Goal: Use online tool/utility: Utilize a website feature to perform a specific function

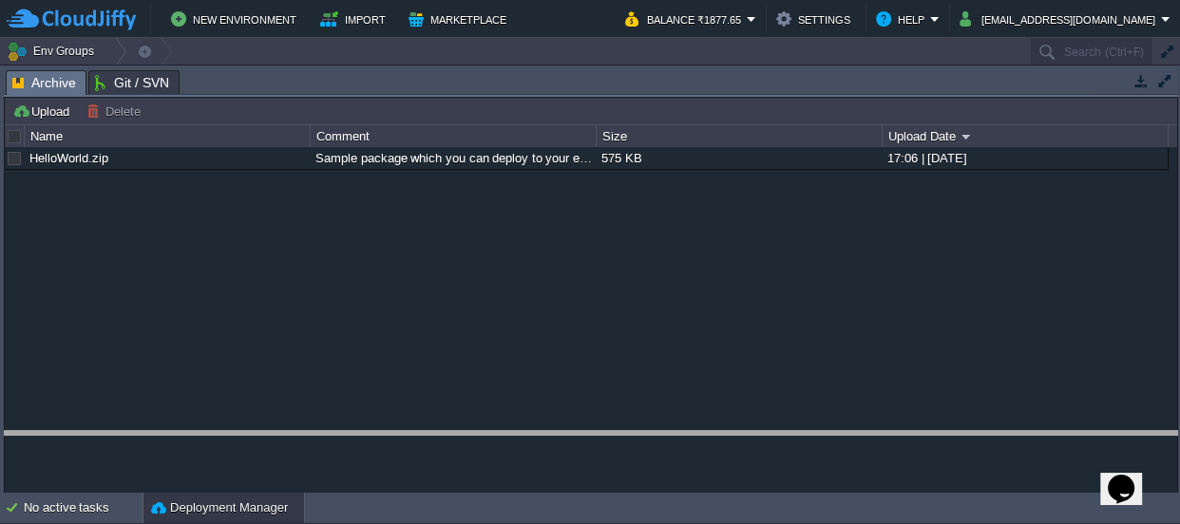
drag, startPoint x: 540, startPoint y: 85, endPoint x: 374, endPoint y: 514, distance: 460.3
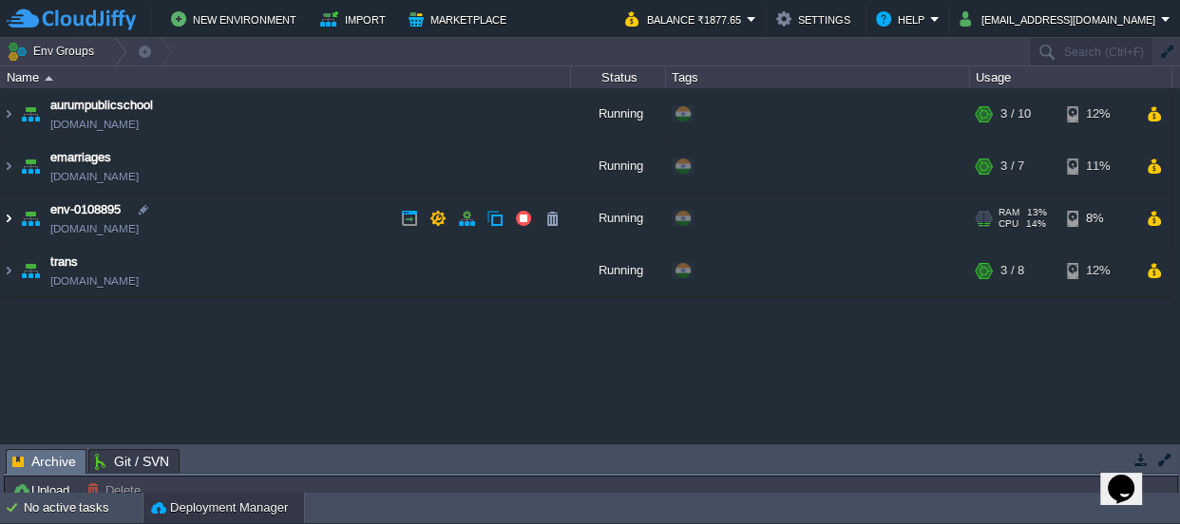
click at [9, 217] on img at bounding box center [8, 218] width 15 height 51
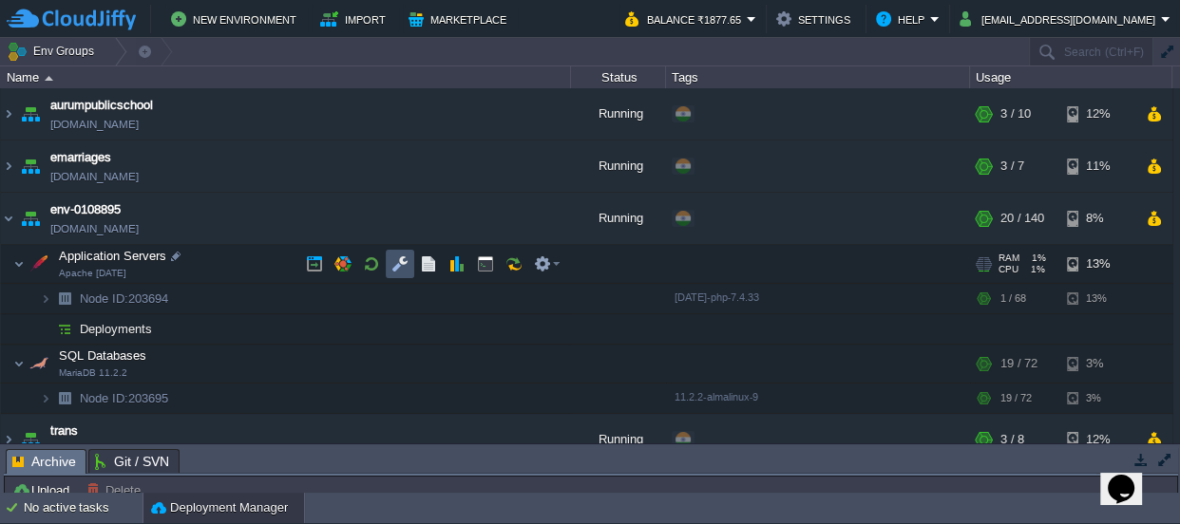
drag, startPoint x: 400, startPoint y: 259, endPoint x: 390, endPoint y: 251, distance: 12.8
click at [400, 260] on button "button" at bounding box center [399, 263] width 17 height 17
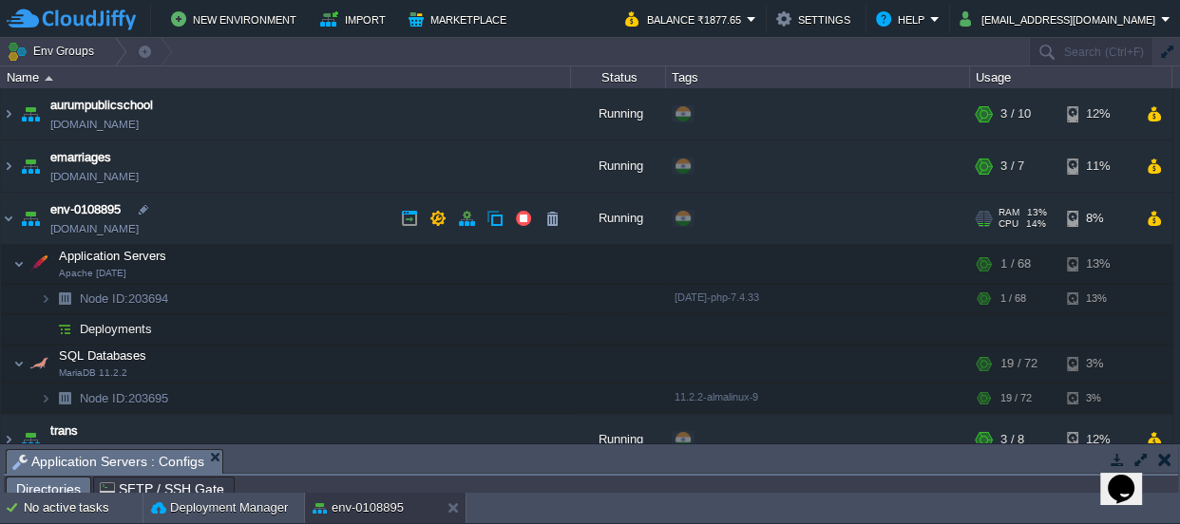
scroll to position [30, 0]
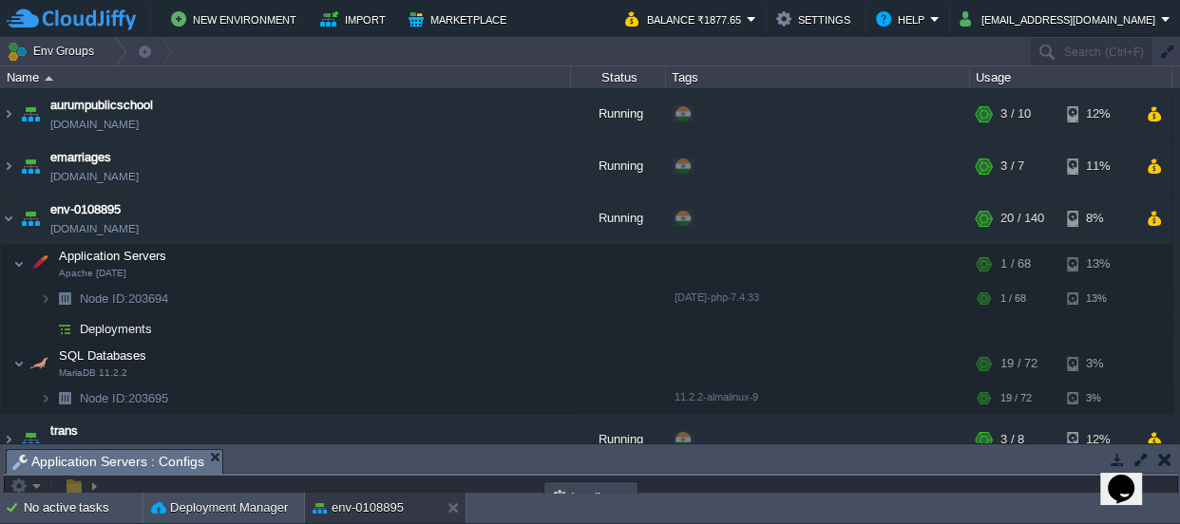
drag, startPoint x: 494, startPoint y: 449, endPoint x: 359, endPoint y: -104, distance: 569.9
click at [359, 0] on html "New Environment Import Marketplace Bonus ₹0.00 Upgrade Account Balance ₹1877.65…" at bounding box center [590, 262] width 1180 height 524
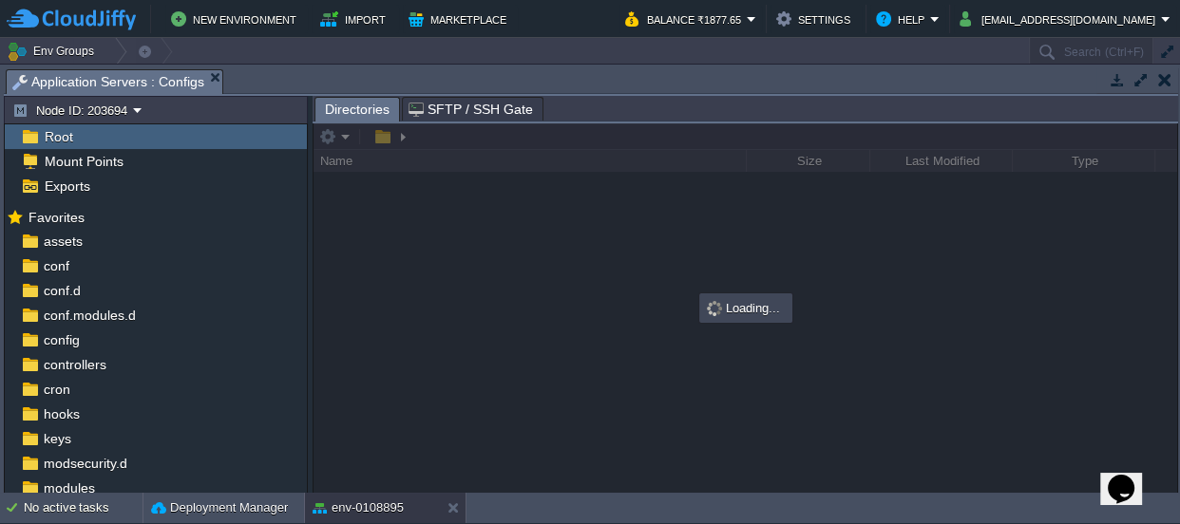
scroll to position [0, 0]
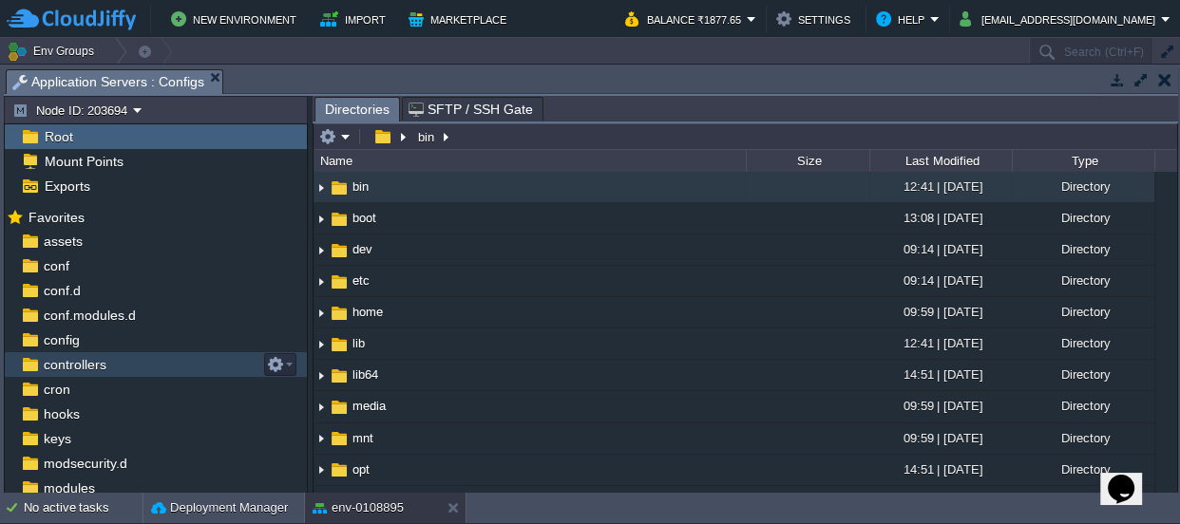
click at [79, 370] on span "controllers" at bounding box center [74, 364] width 69 height 17
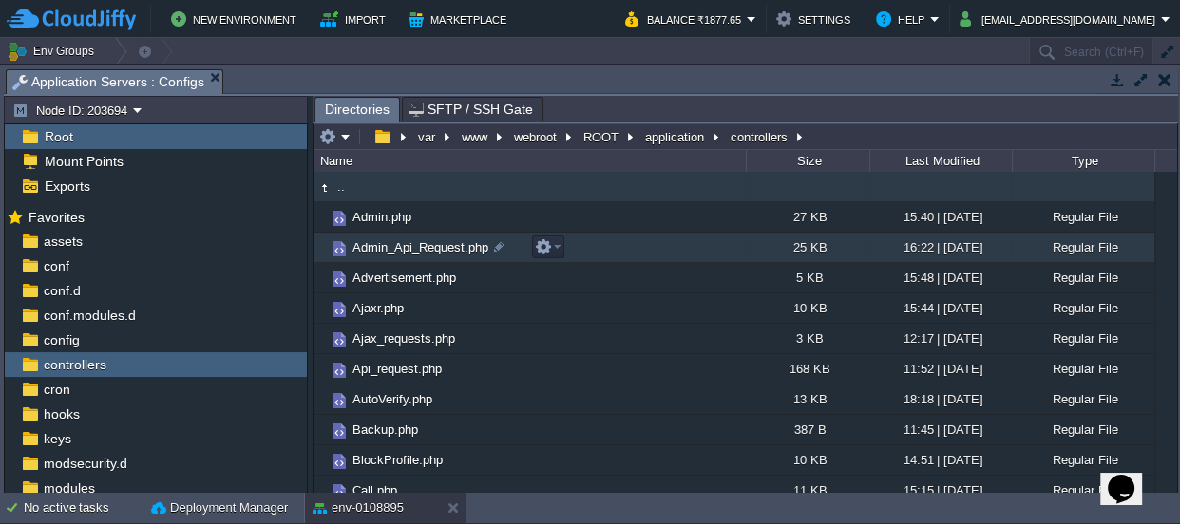
click at [407, 241] on span "Admin_Api_Request.php" at bounding box center [420, 247] width 142 height 16
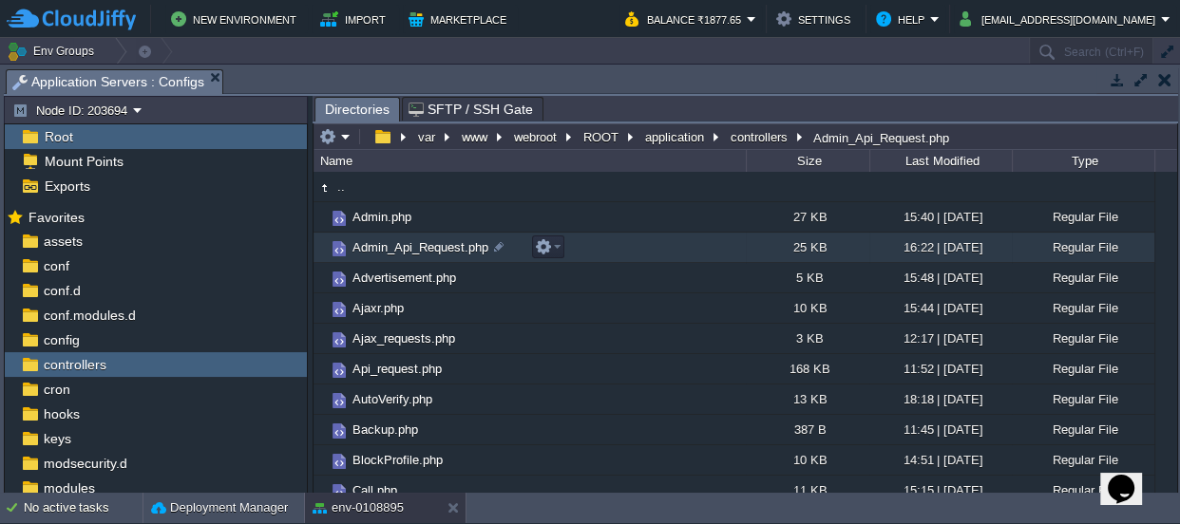
click at [407, 241] on span "Admin_Api_Request.php" at bounding box center [420, 247] width 142 height 16
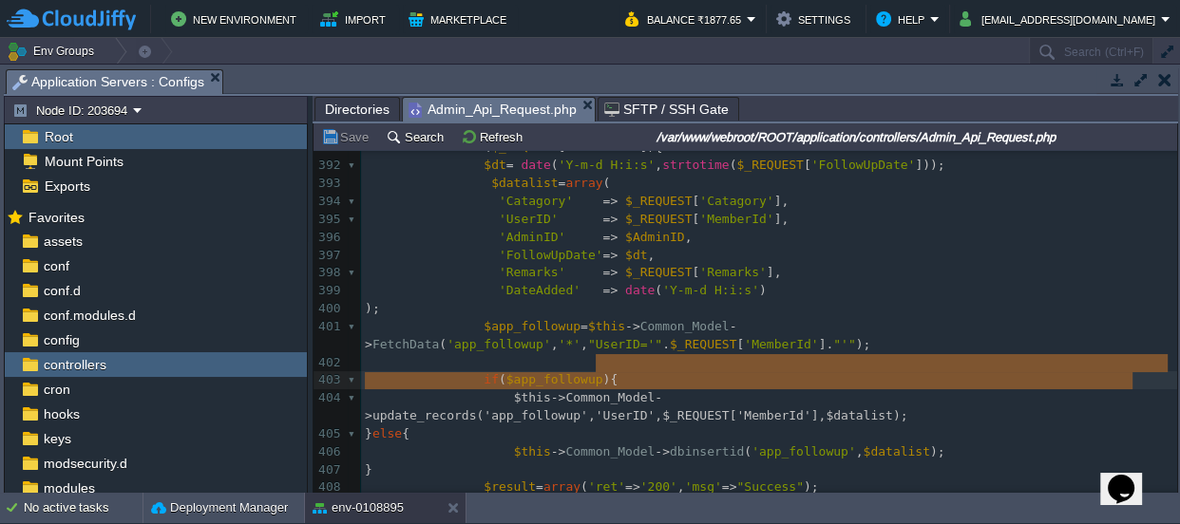
type textarea "if($app_followup){ $this->Common_Model->update_records('app_followup','UserID',…"
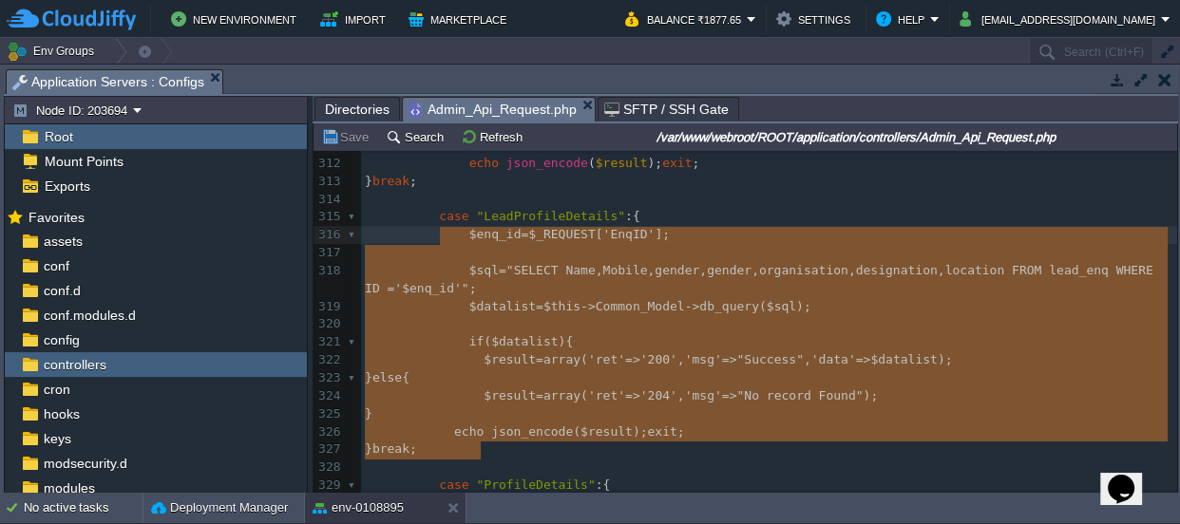
type textarea "case "LeadProfileDetails":{ $enq_id=$_REQUEST['EnqID']; $sql="SELECT Name,Mobil…"
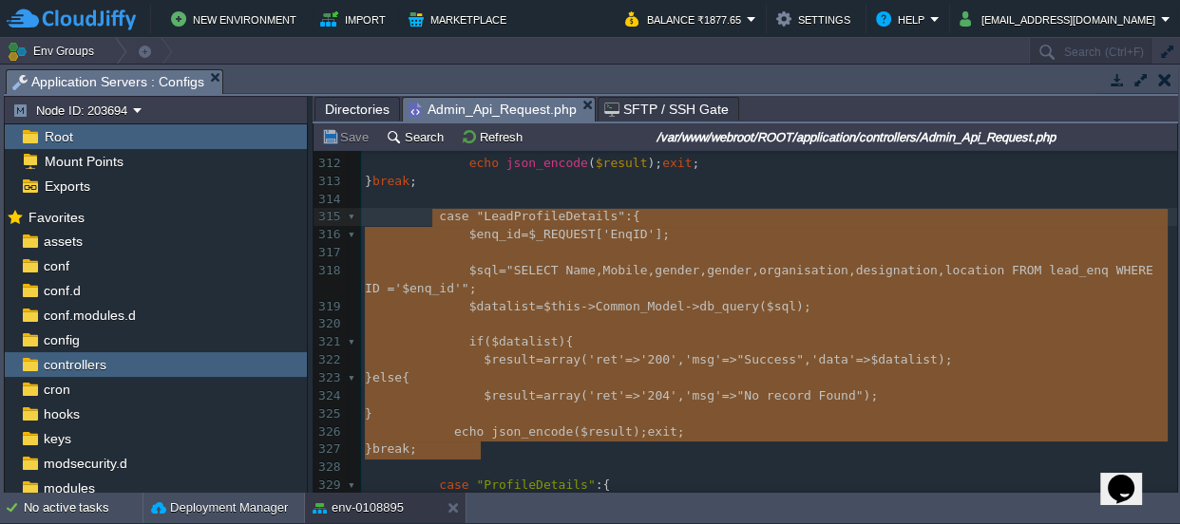
drag, startPoint x: 493, startPoint y: 448, endPoint x: 429, endPoint y: 217, distance: 239.4
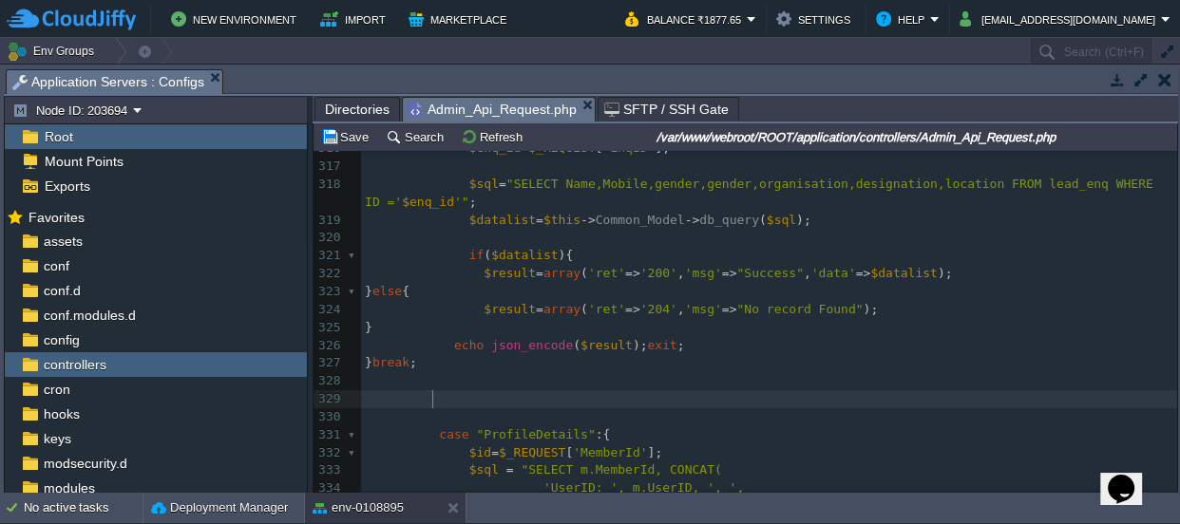
paste textarea "LeadProfileDetails"
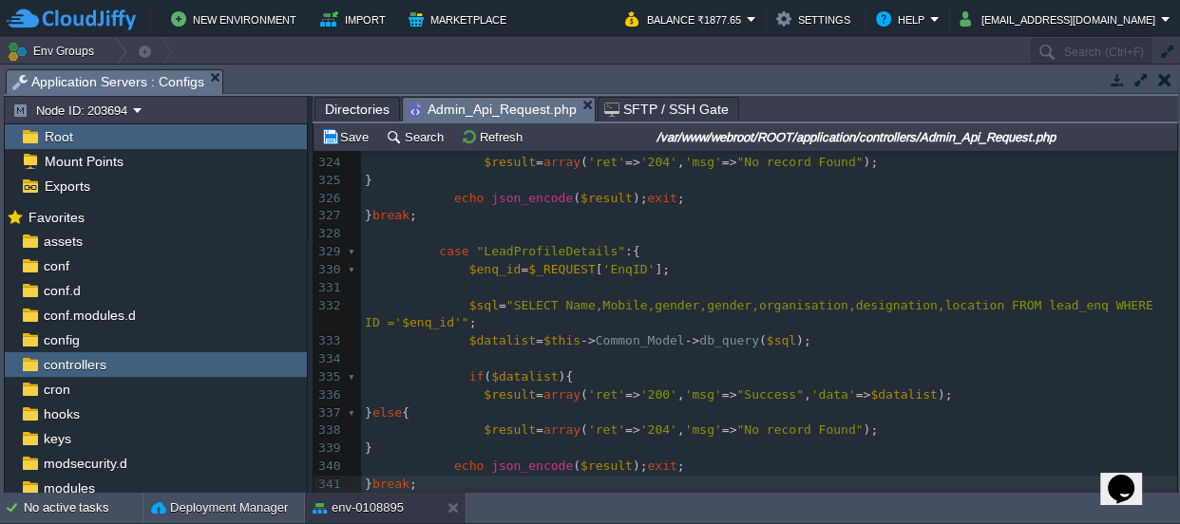
click at [517, 247] on div "xxxxxxxxxx if ( $app_followup ) { 301 $dt = date ( 'Y-m-d H:i:s' , strtotime ( …" at bounding box center [769, 253] width 816 height 1056
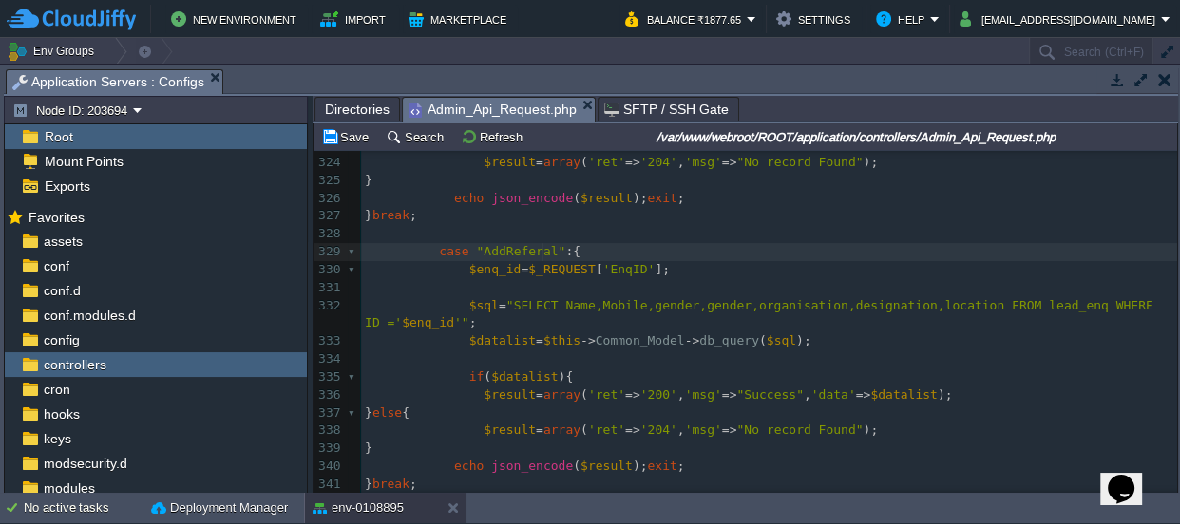
type textarea "AddReferals"
click at [697, 302] on div "xxxxxxxxxx if ( $app_followup ) { 301 $dt = date ( 'Y-m-d H:i:s' , strtotime ( …" at bounding box center [769, 253] width 816 height 1056
type textarea "gender"
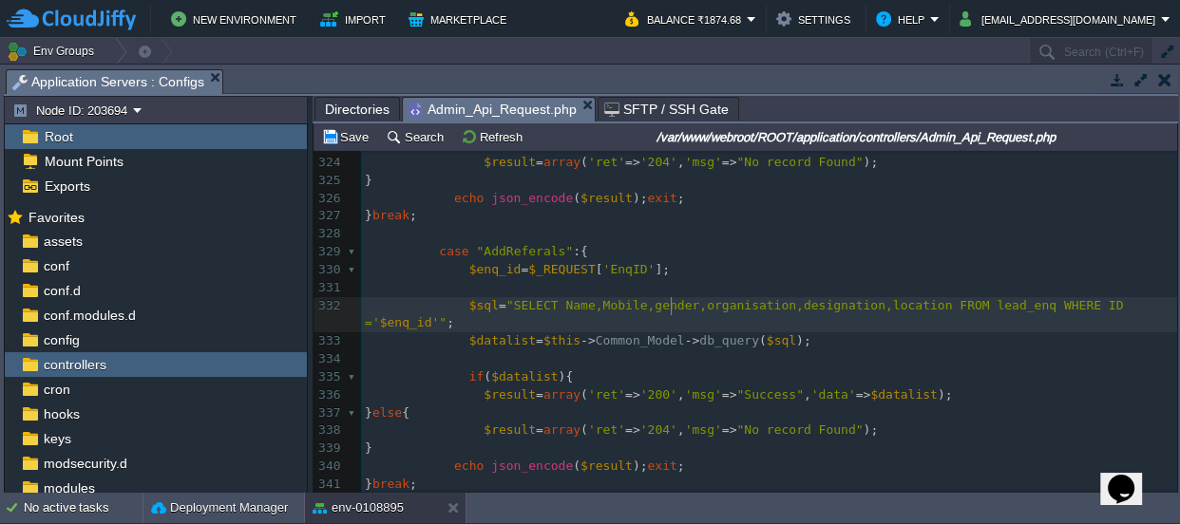
scroll to position [5898, 0]
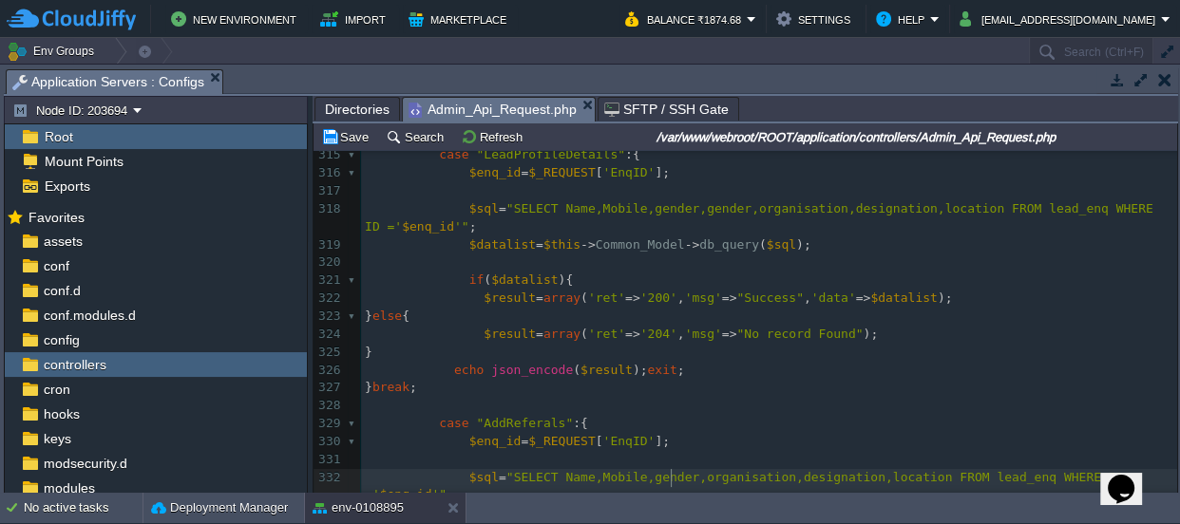
click at [647, 204] on span ""SELECT Name,Mobile,gender,gender,organisation,designation,location FROM lead_e…" at bounding box center [762, 217] width 795 height 32
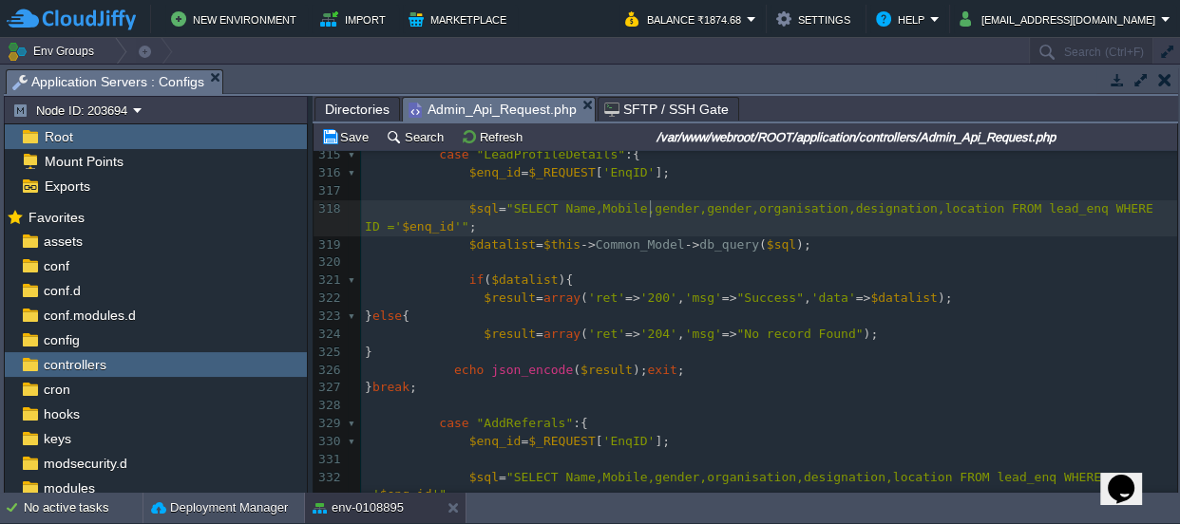
type textarea "gender"
click at [350, 134] on button "Save" at bounding box center [347, 136] width 53 height 17
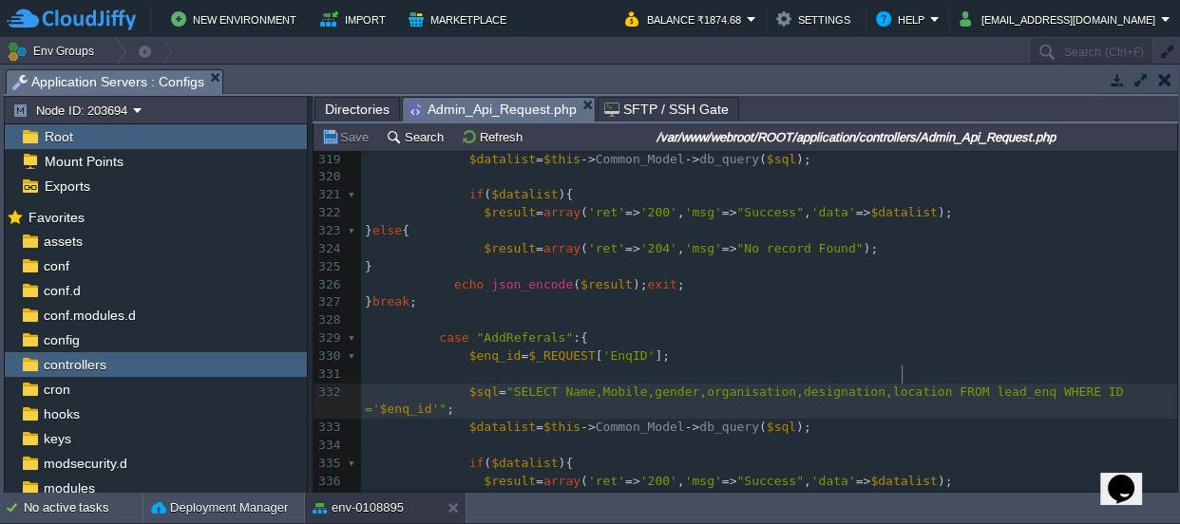
scroll to position [6, 0]
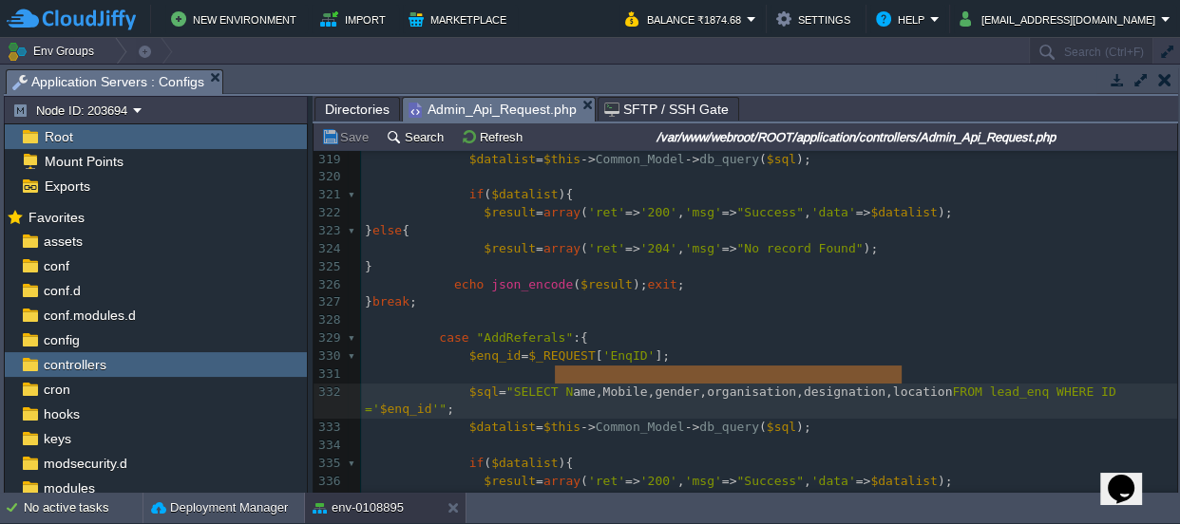
type textarea "Name,Mobile,gender,organisation,designation,location"
drag, startPoint x: 899, startPoint y: 373, endPoint x: 551, endPoint y: 368, distance: 348.6
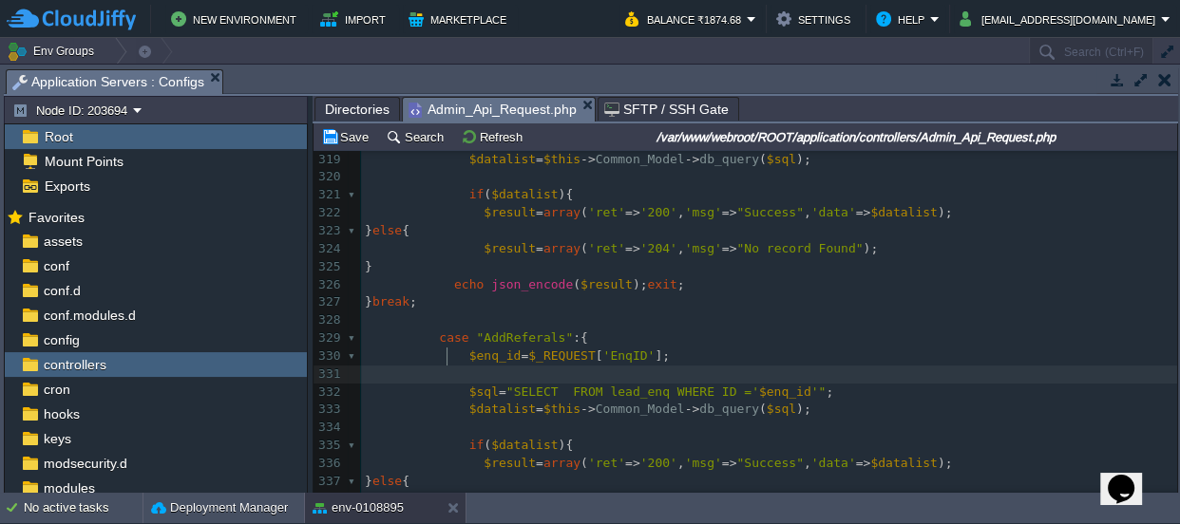
click at [473, 366] on pre at bounding box center [769, 375] width 816 height 18
click at [655, 348] on pre "$enq_id = $_REQUEST [ 'EnqID' ];" at bounding box center [769, 357] width 816 height 18
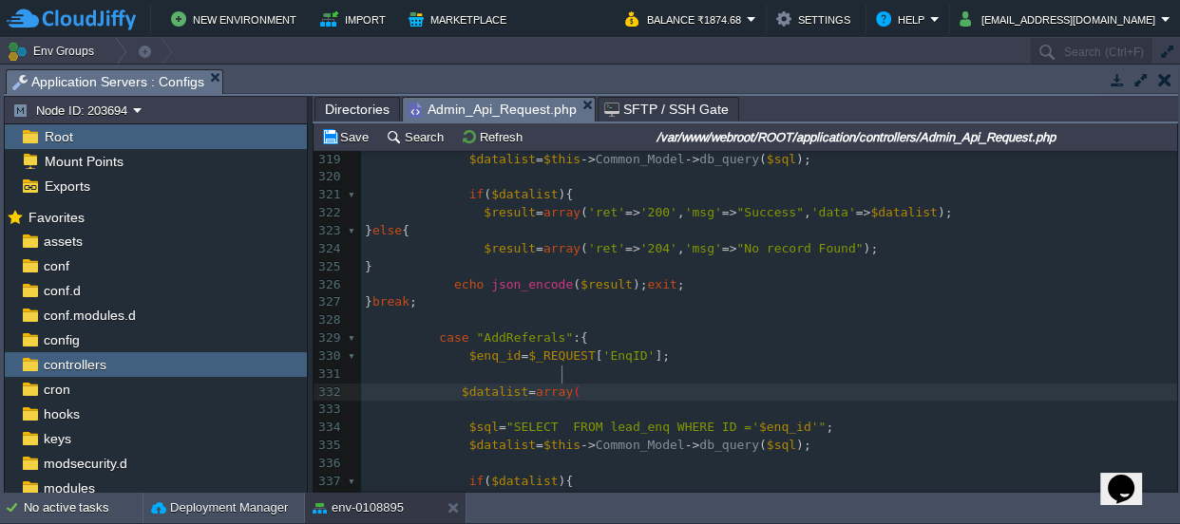
scroll to position [6, 123]
type textarea "$datalist=array();"
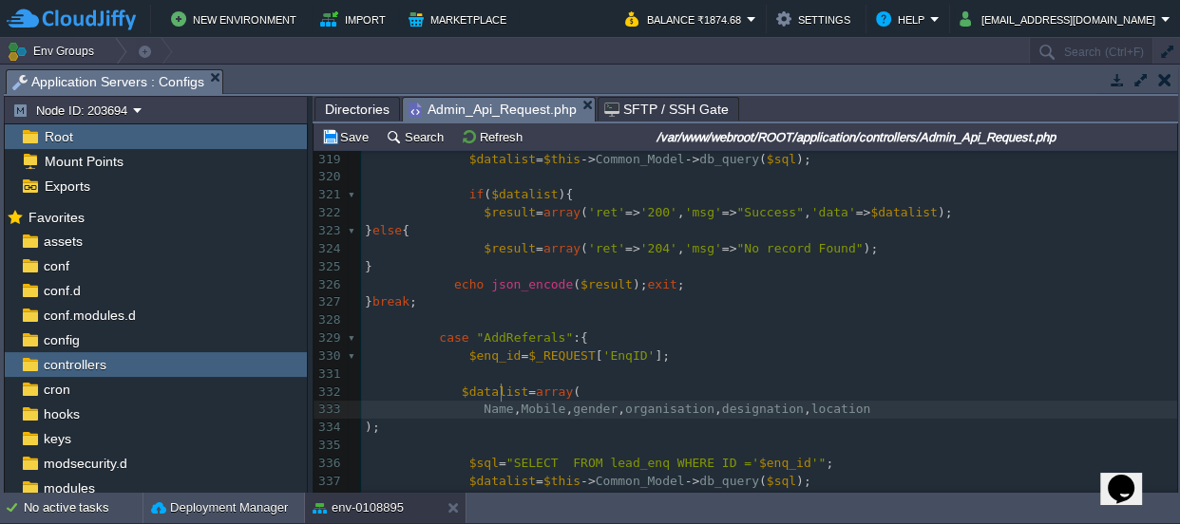
click at [503, 389] on div "xxxxxxxxxx if ( $app_followup ) { 301 $dt = date ( 'Y-m-d H:i:s' , strtotime ( …" at bounding box center [769, 365] width 816 height 1109
click at [508, 394] on div "xxxxxxxxxx if ( $app_followup ) { 301 $dt = date ( 'Y-m-d H:i:s' , strtotime ( …" at bounding box center [769, 365] width 816 height 1109
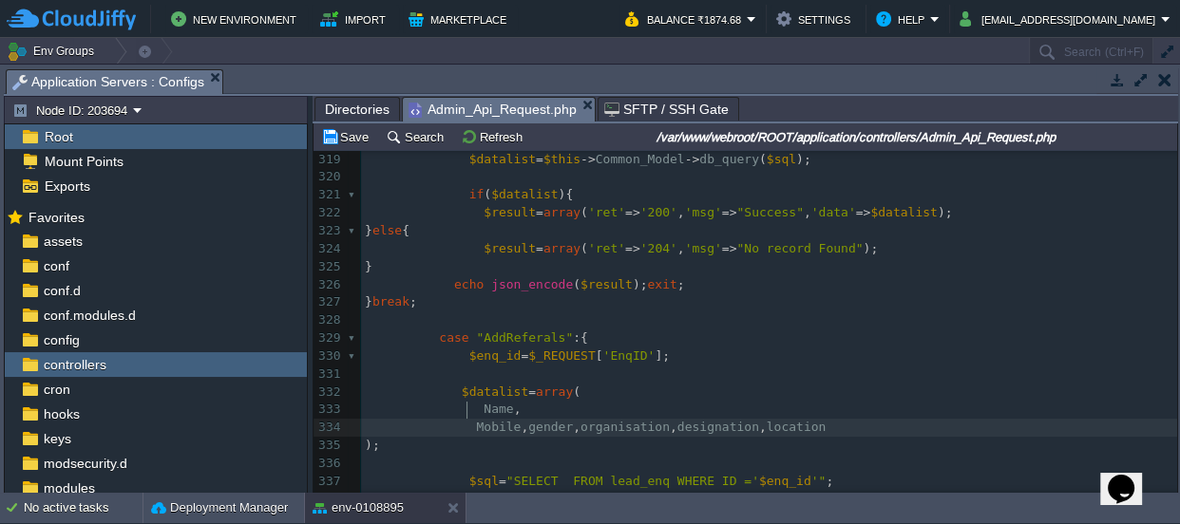
click at [513, 412] on div "xxxxxxxxxx if ( $app_followup ) { 301 $dt = date ( 'Y-m-d H:i:s' , strtotime ( …" at bounding box center [769, 374] width 816 height 1127
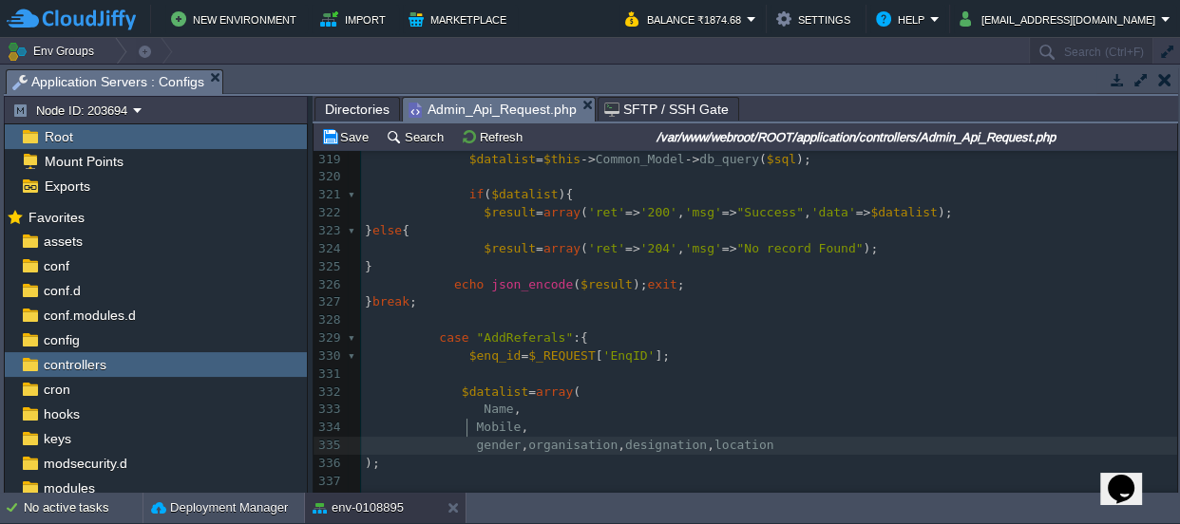
click at [520, 438] on span "," at bounding box center [524, 445] width 8 height 14
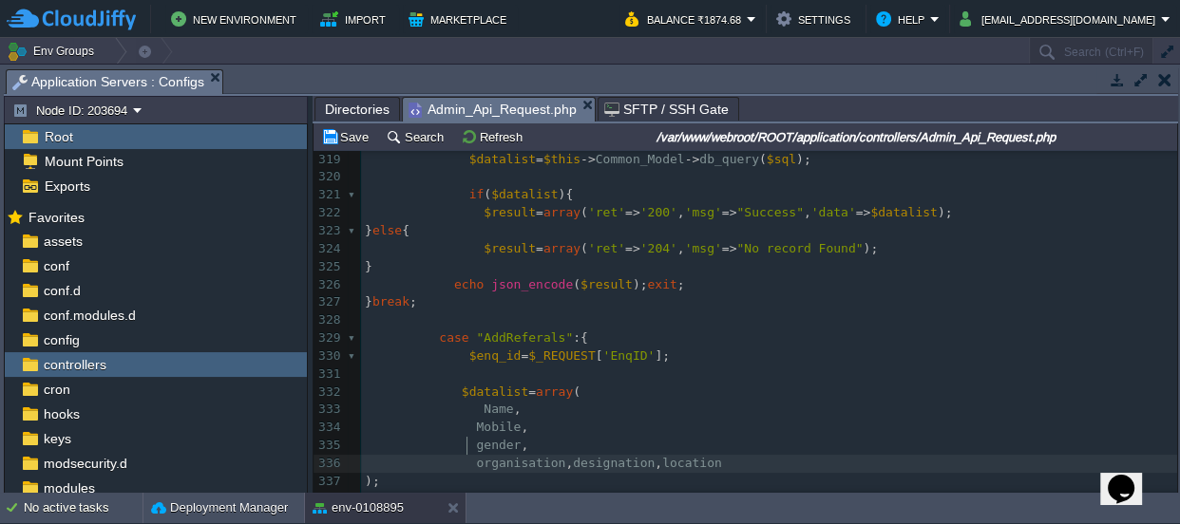
click at [554, 445] on div "xxxxxxxxxx if ( $app_followup ) { 301 $dt = date ( 'Y-m-d H:i:s' , strtotime ( …" at bounding box center [769, 392] width 816 height 1163
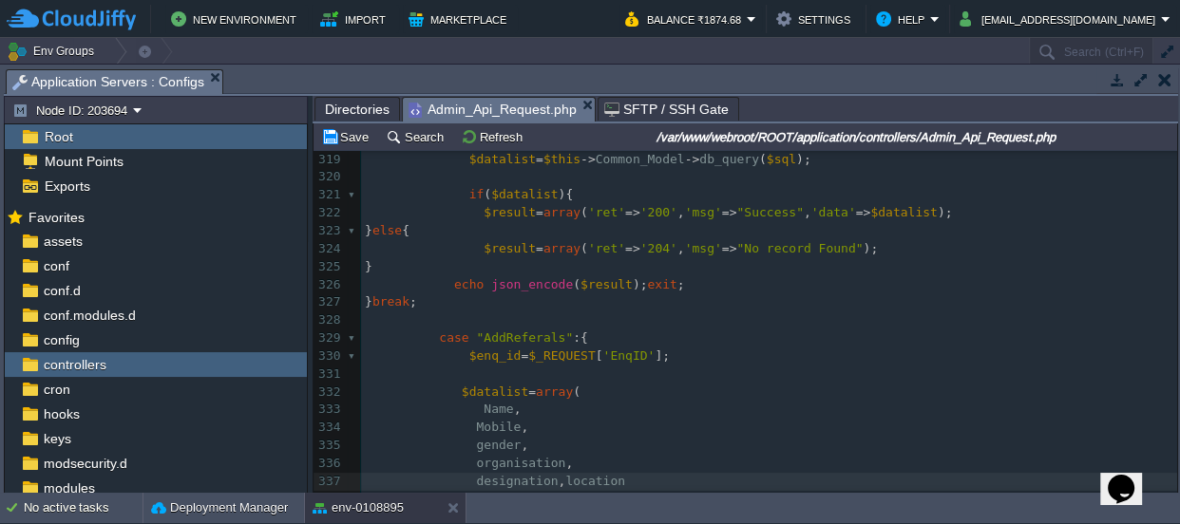
click at [547, 462] on div "xxxxxxxxxx if ( $app_followup ) { 301 $dt = date ( 'Y-m-d H:i:s' , strtotime ( …" at bounding box center [769, 401] width 816 height 1181
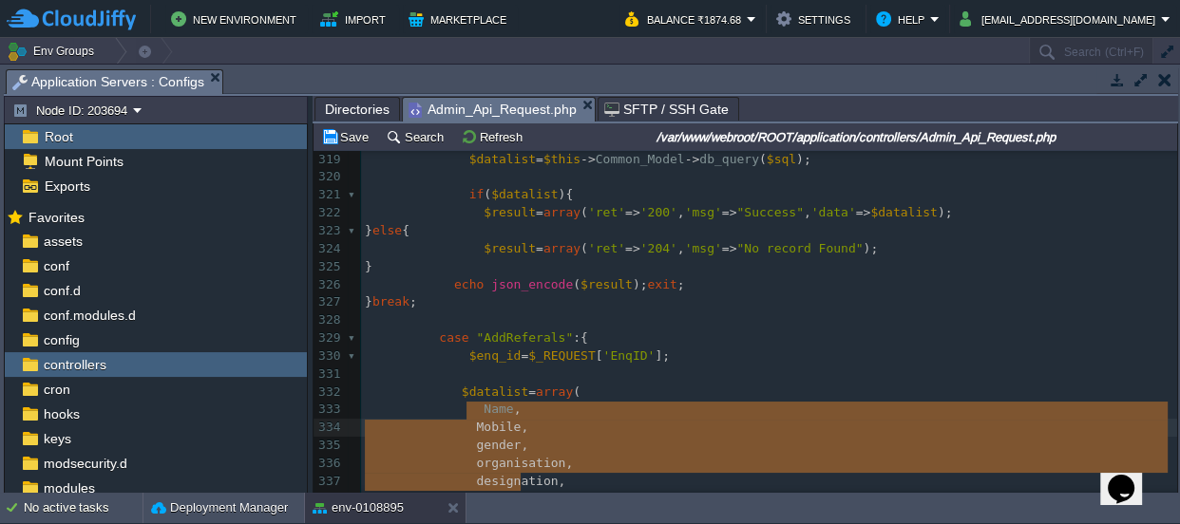
drag, startPoint x: 537, startPoint y: 480, endPoint x: 469, endPoint y: 412, distance: 95.4
type textarea "Mobile, gender, organisation, designation, location"
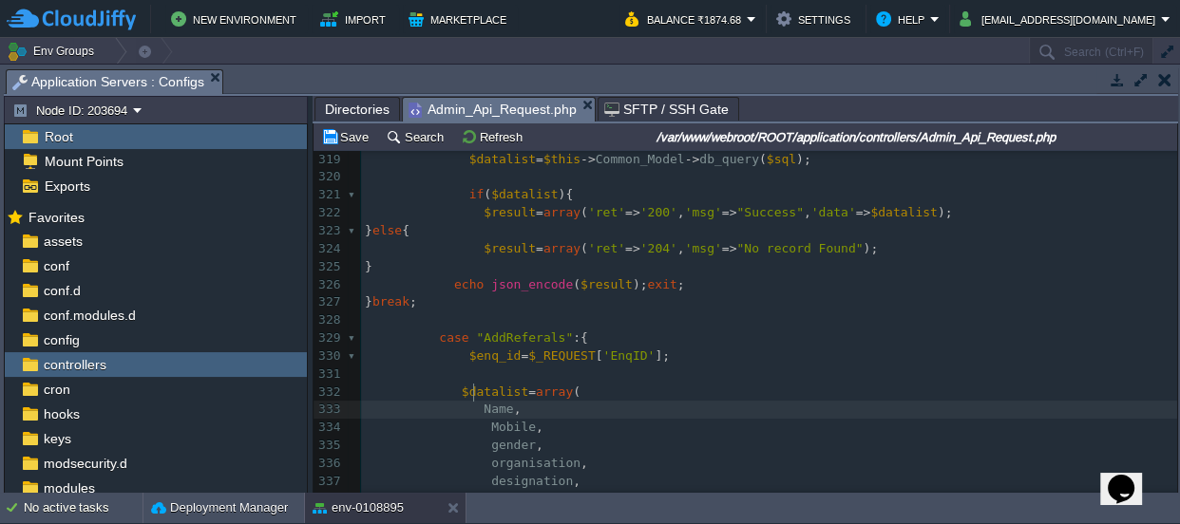
click at [472, 394] on div "xxxxxxxxxx if ( $app_followup ) { 301 $dt = date ( 'Y-m-d H:i:s' , strtotime ( …" at bounding box center [769, 410] width 816 height 1199
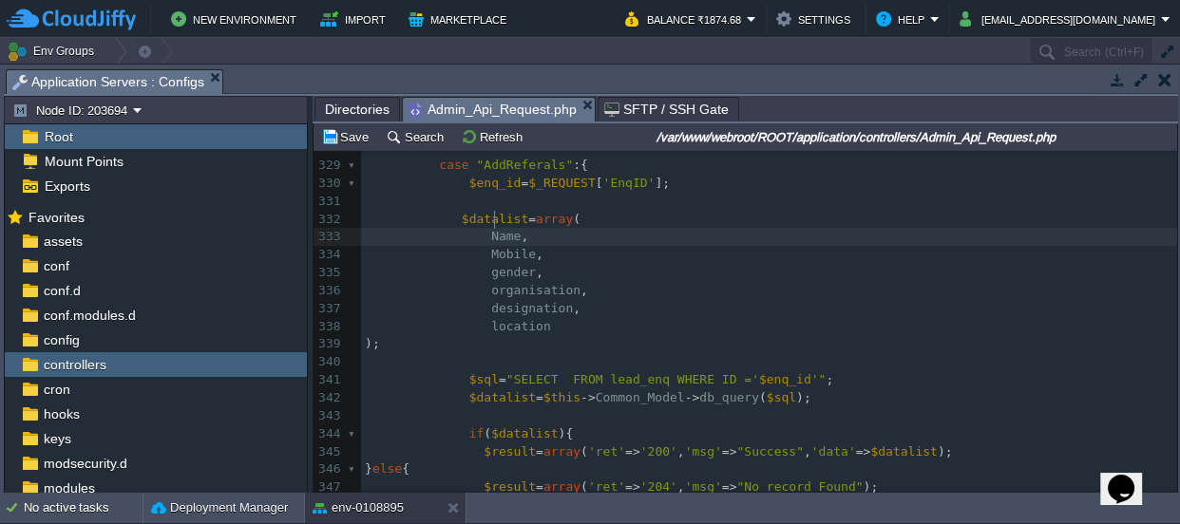
click at [494, 217] on div "xxxxxxxxxx if ( $app_followup ) { 301 $dt = date ( 'Y-m-d H:i:s' , strtotime ( …" at bounding box center [769, 237] width 816 height 1199
type textarea "Name"
click at [475, 237] on div "xxxxxxxxxx if ( $app_followup ) { 301 $dt = date ( 'Y-m-d H:i:s' , strtotime ( …" at bounding box center [769, 237] width 816 height 1199
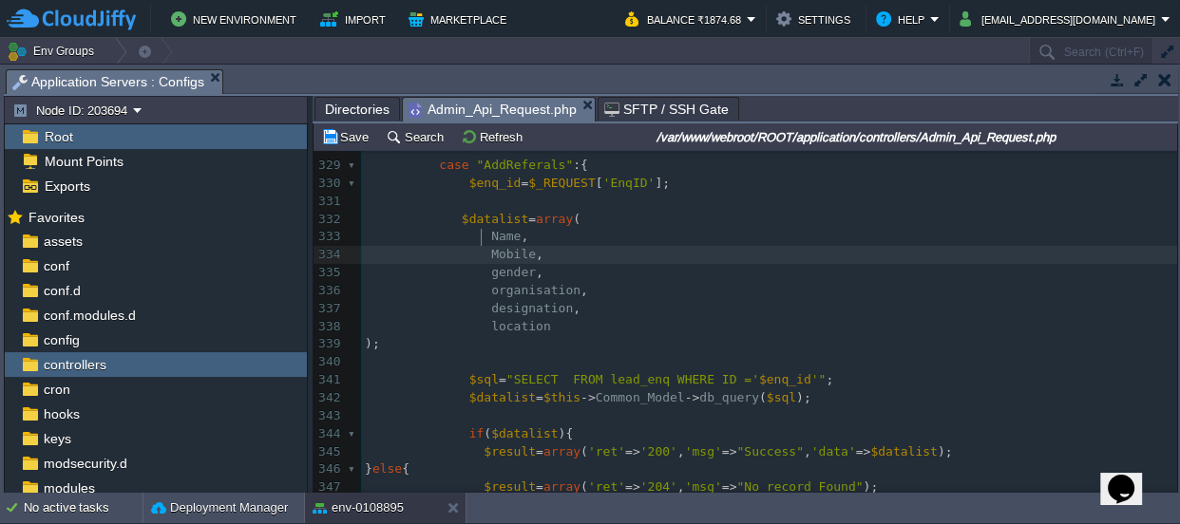
click at [477, 229] on span at bounding box center [428, 236] width 126 height 14
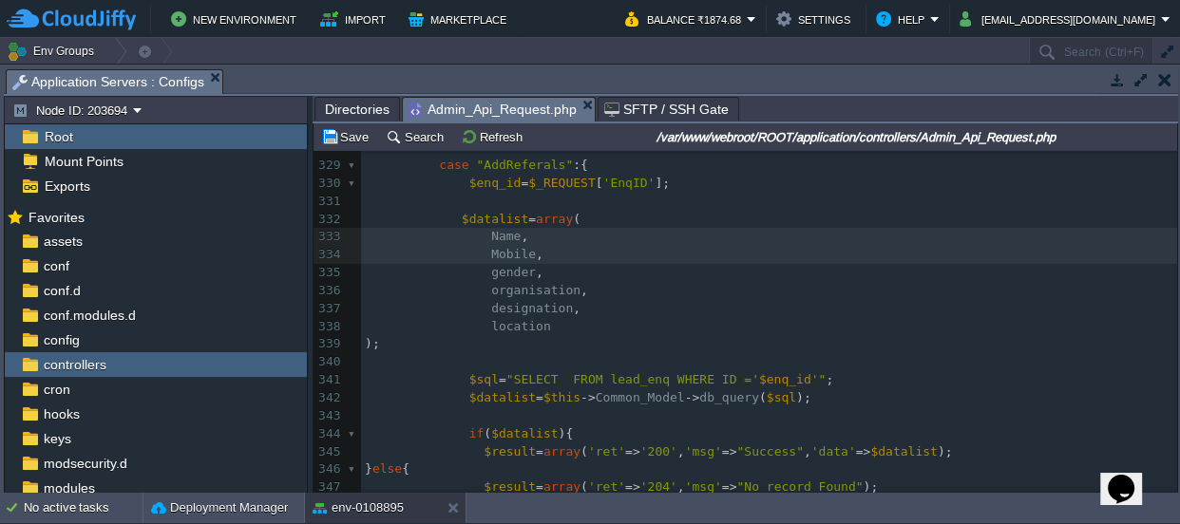
click at [477, 265] on span at bounding box center [428, 272] width 126 height 14
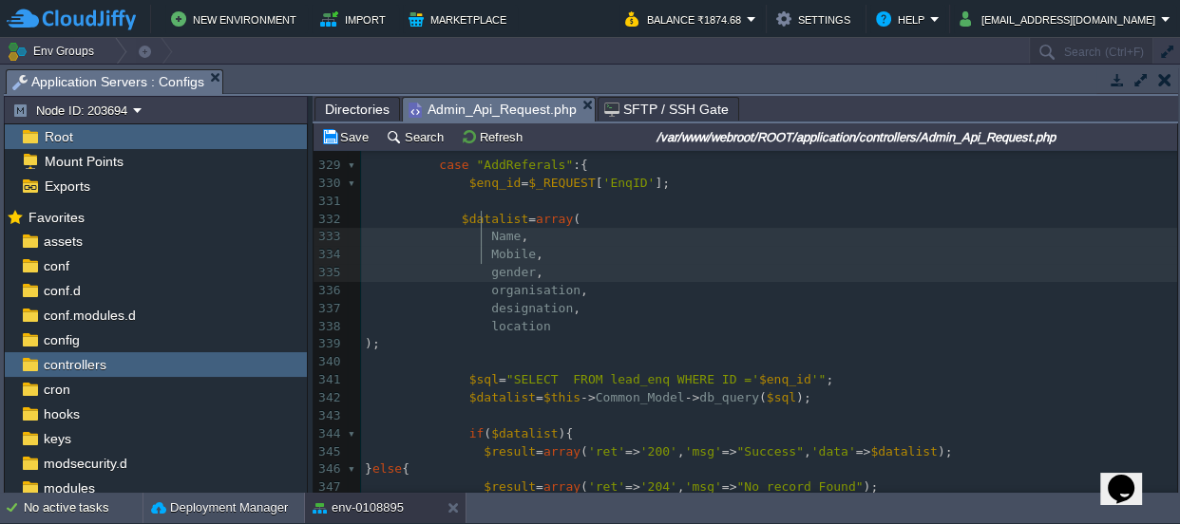
click at [477, 283] on span at bounding box center [428, 290] width 126 height 14
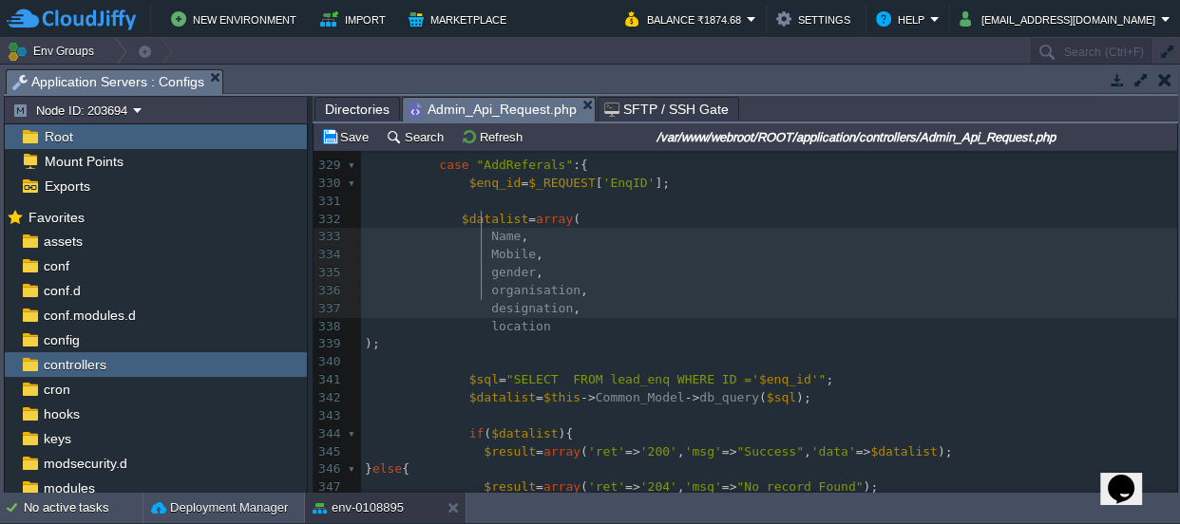
click at [479, 289] on div "xxxxxxxxxx if ( $app_followup ) { 301 $dt = date ( 'Y-m-d H:i:s' , strtotime ( …" at bounding box center [769, 237] width 816 height 1199
click at [481, 309] on div "xxxxxxxxxx if ( $app_followup ) { 301 $dt = date ( 'Y-m-d H:i:s' , strtotime ( …" at bounding box center [769, 237] width 816 height 1199
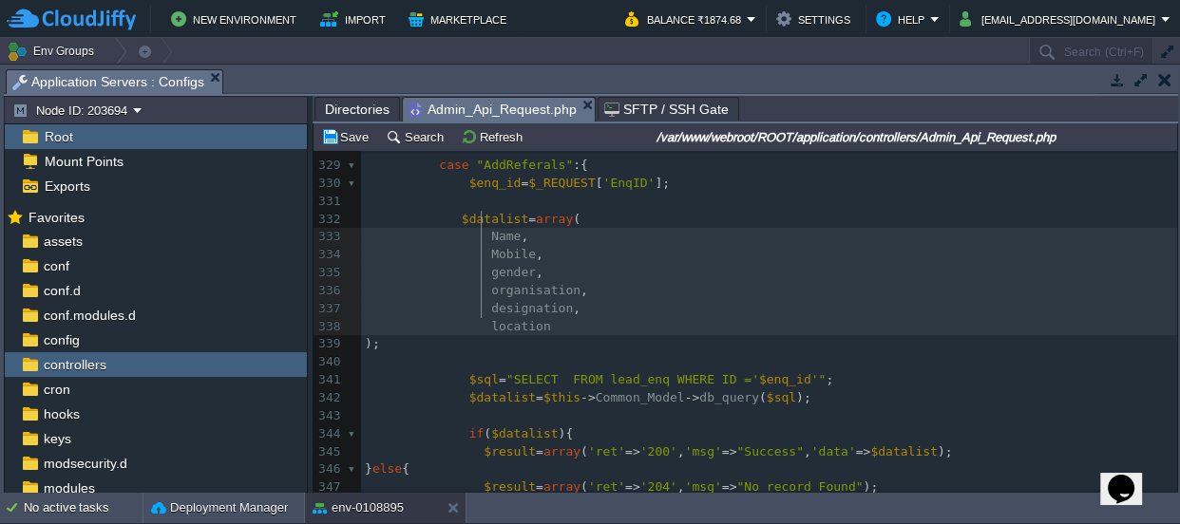
type textarea "'"
click at [513, 217] on div "xxxxxxxxxx if ( $app_followup ) { 301 $dt = date ( 'Y-m-d H:i:s' , strtotime ( …" at bounding box center [769, 237] width 816 height 1199
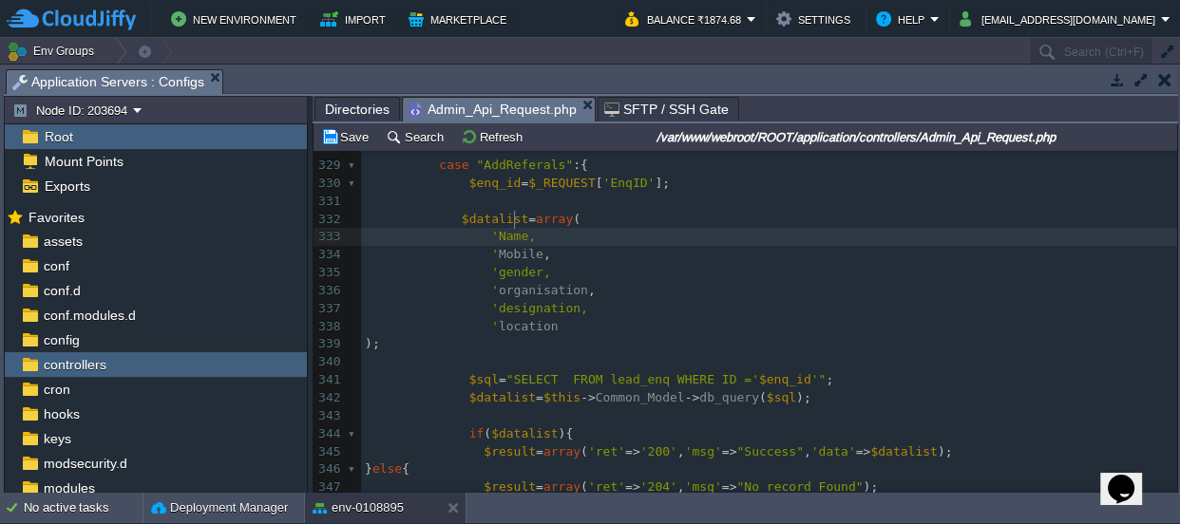
click at [528, 235] on div "xxxxxxxxxx if ( $app_followup ) { 301 $dt = date ( 'Y-m-d H:i:s' , strtotime ( …" at bounding box center [769, 237] width 816 height 1199
click at [527, 255] on div "xxxxxxxxxx if ( $app_followup ) { 301 $dt = date ( 'Y-m-d H:i:s' , strtotime ( …" at bounding box center [769, 237] width 816 height 1199
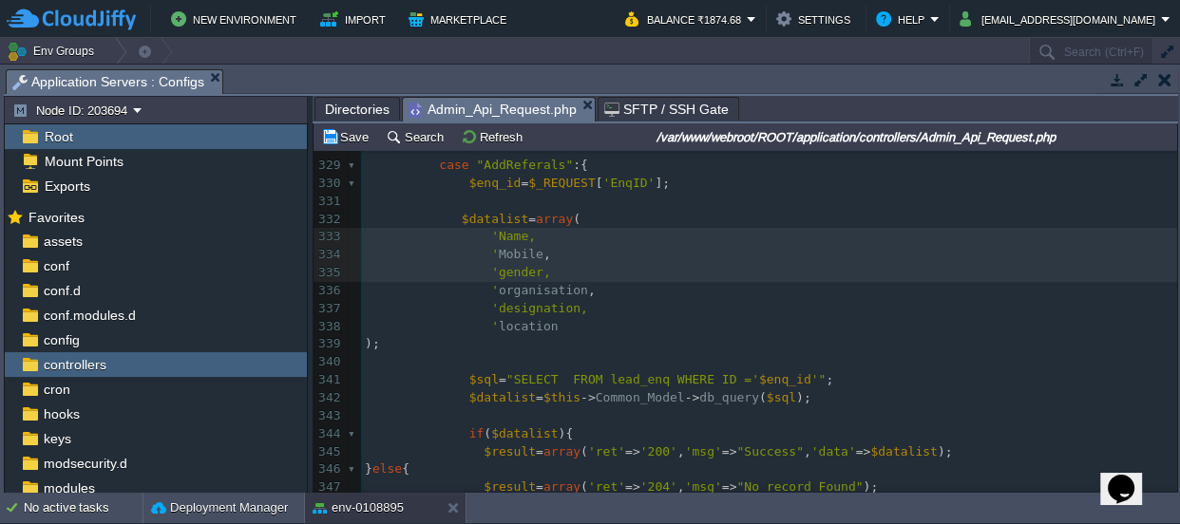
click at [569, 268] on div "xxxxxxxxxx if ( $app_followup ) { 301 $dt = date ( 'Y-m-d H:i:s' , strtotime ( …" at bounding box center [769, 237] width 816 height 1199
click at [560, 287] on div "xxxxxxxxxx if ( $app_followup ) { 301 $dt = date ( 'Y-m-d H:i:s' , strtotime ( …" at bounding box center [769, 237] width 816 height 1199
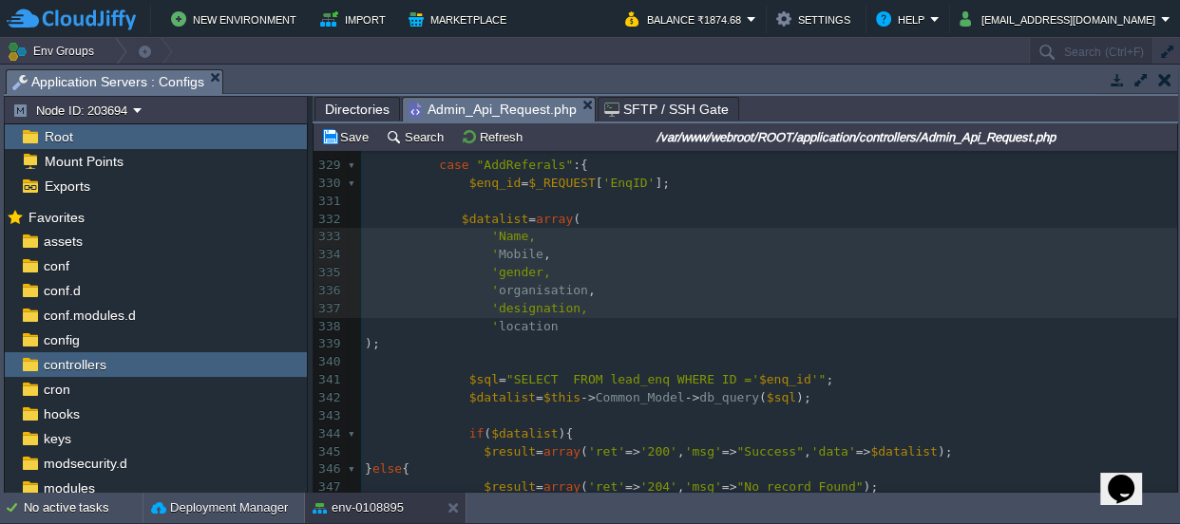
click at [542, 305] on div "xxxxxxxxxx if ( $app_followup ) { 301 $dt = date ( 'Y-m-d H:i:s' , strtotime ( …" at bounding box center [769, 237] width 816 height 1199
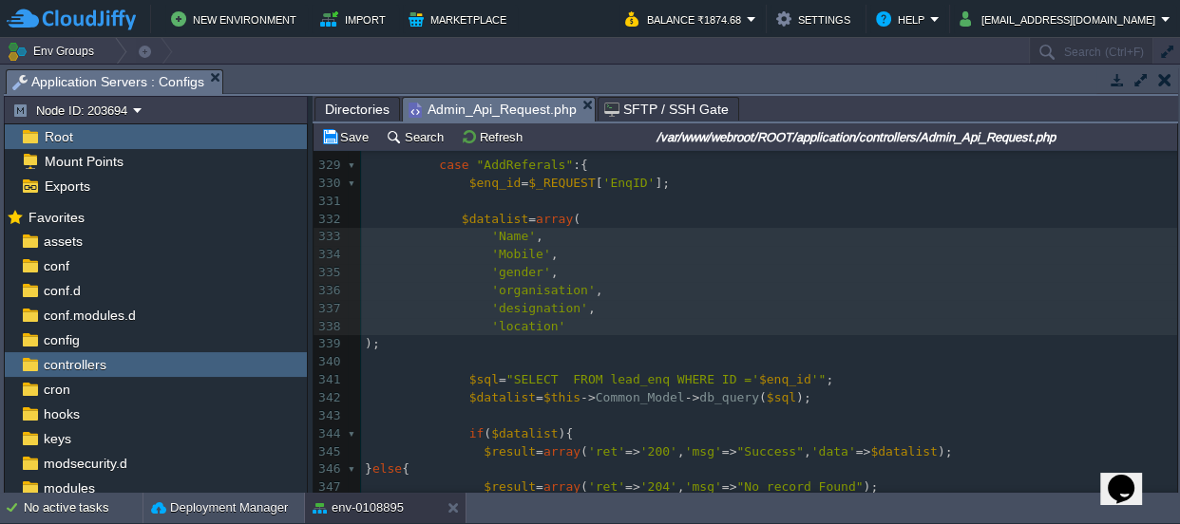
type textarea "'"
type textarea "="
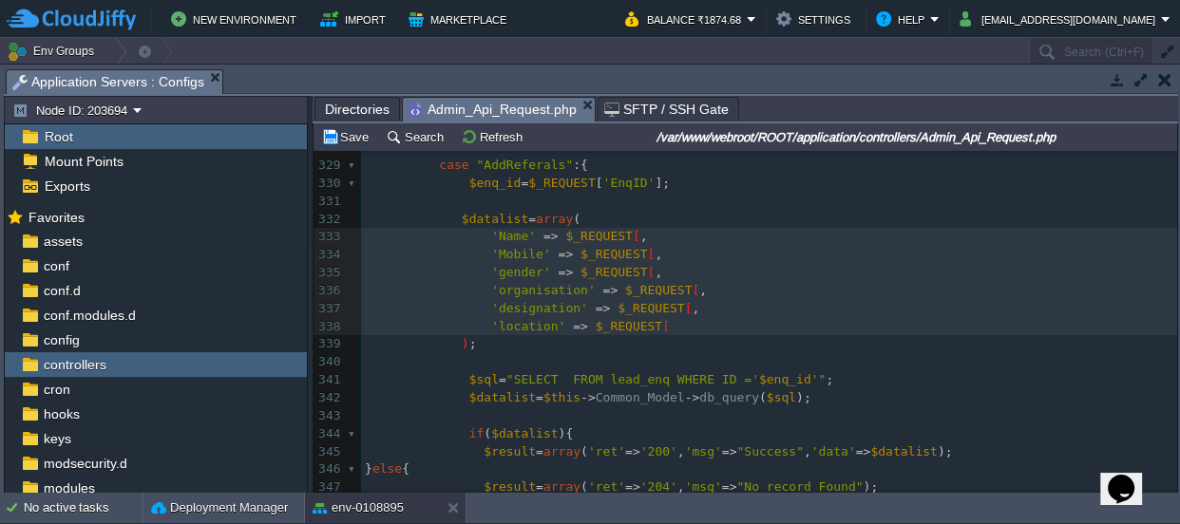
type textarea "=> $_REQUEST[]"
type textarea "''"
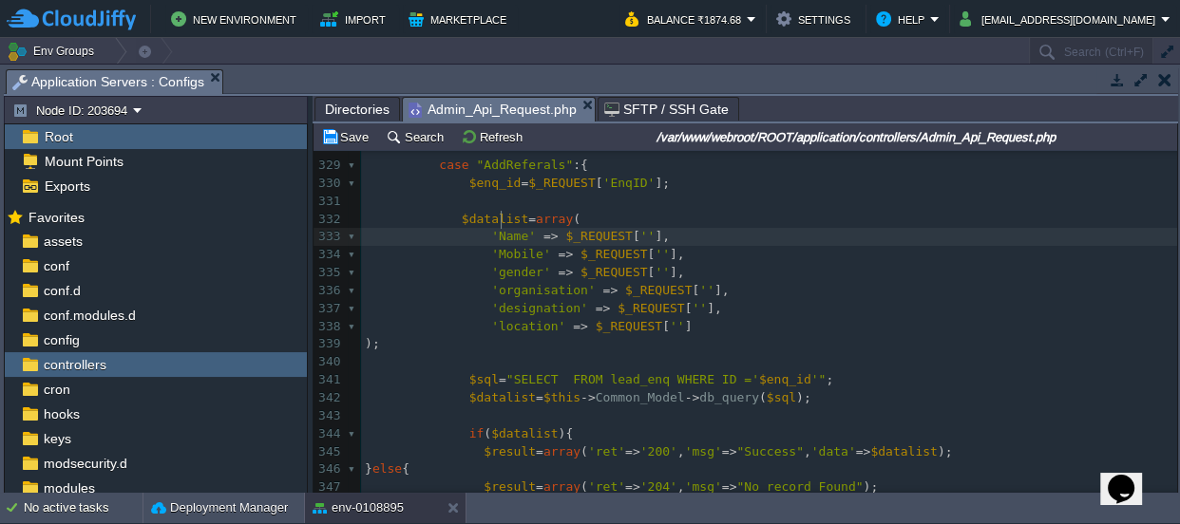
click at [497, 229] on span "'Name'" at bounding box center [513, 236] width 45 height 14
type textarea "Name"
click at [513, 233] on div "xxxxxxxxxx if ( $app_followup ) { 301 $dt = date ( 'Y-m-d H:i:s' , strtotime ( …" at bounding box center [769, 237] width 816 height 1199
type textarea "Mobile"
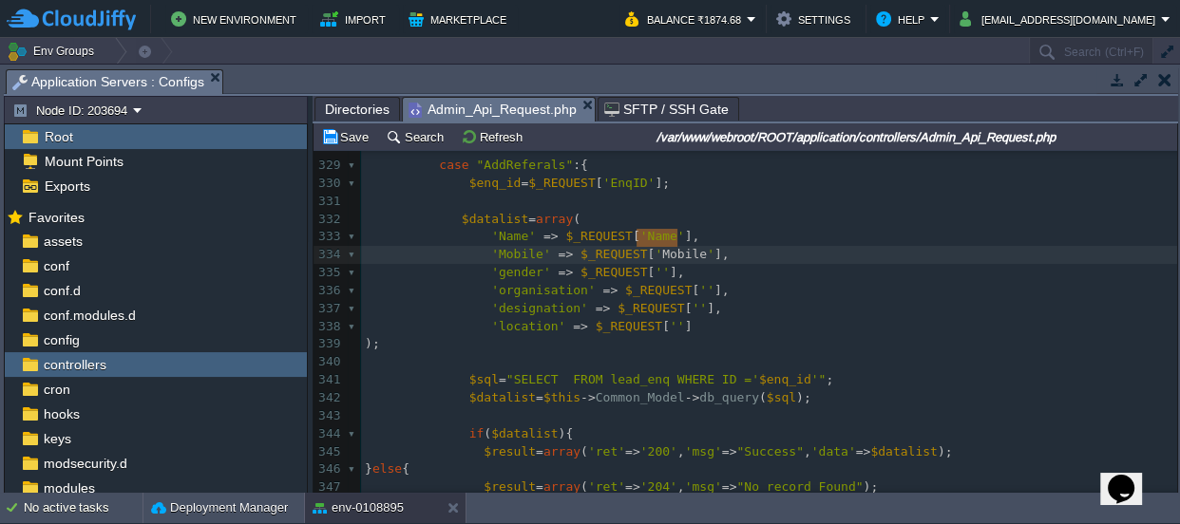
click at [515, 255] on div "xxxxxxxxxx if ( $app_followup ) { 301 $dt = date ( 'Y-m-d H:i:s' , strtotime ( …" at bounding box center [769, 237] width 816 height 1199
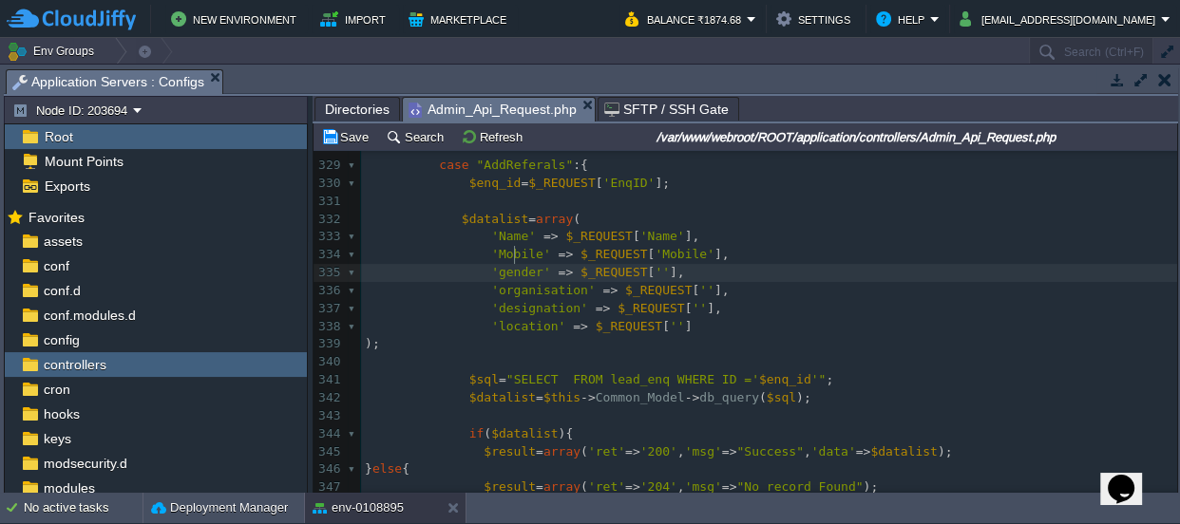
type textarea "gender"
click at [516, 271] on div "xxxxxxxxxx if ( $app_followup ) { 301 $dt = date ( 'Y-m-d H:i:s' , strtotime ( …" at bounding box center [769, 237] width 816 height 1199
type textarea "organisation"
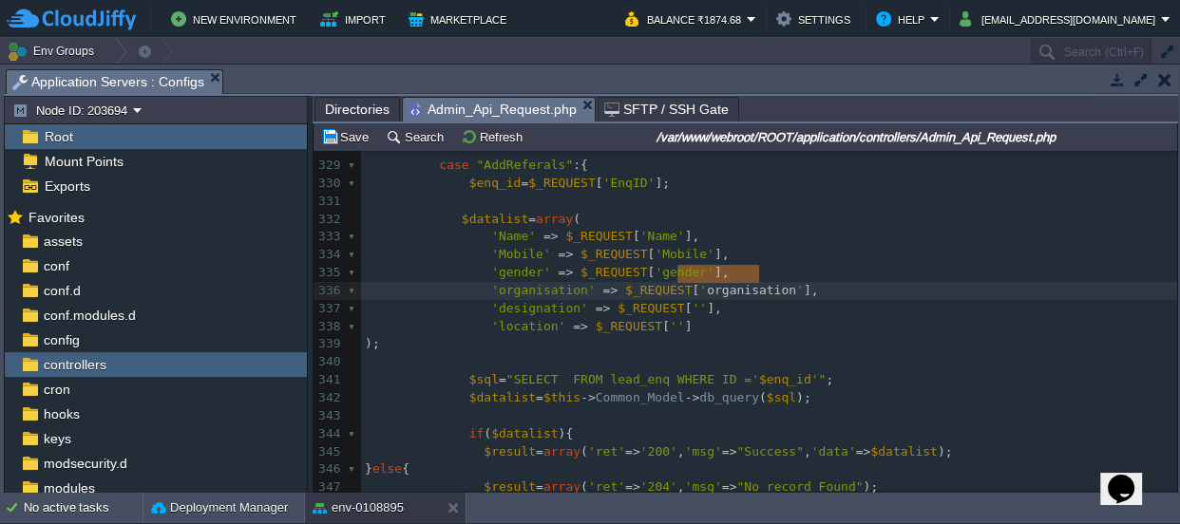
click at [521, 288] on div "xxxxxxxxxx if ( $app_followup ) { 301 $dt = date ( 'Y-m-d H:i:s' , strtotime ( …" at bounding box center [769, 237] width 816 height 1199
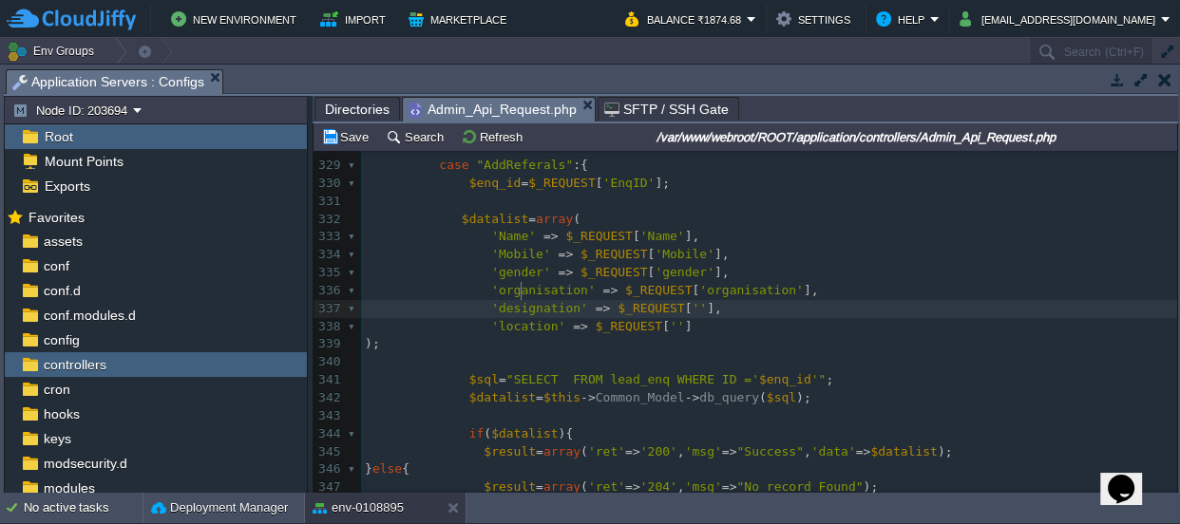
type textarea "designation"
click at [502, 306] on div "xxxxxxxxxx if ( $app_followup ) { 301 $dt = date ( 'Y-m-d H:i:s' , strtotime ( …" at bounding box center [769, 237] width 816 height 1199
type textarea "location"
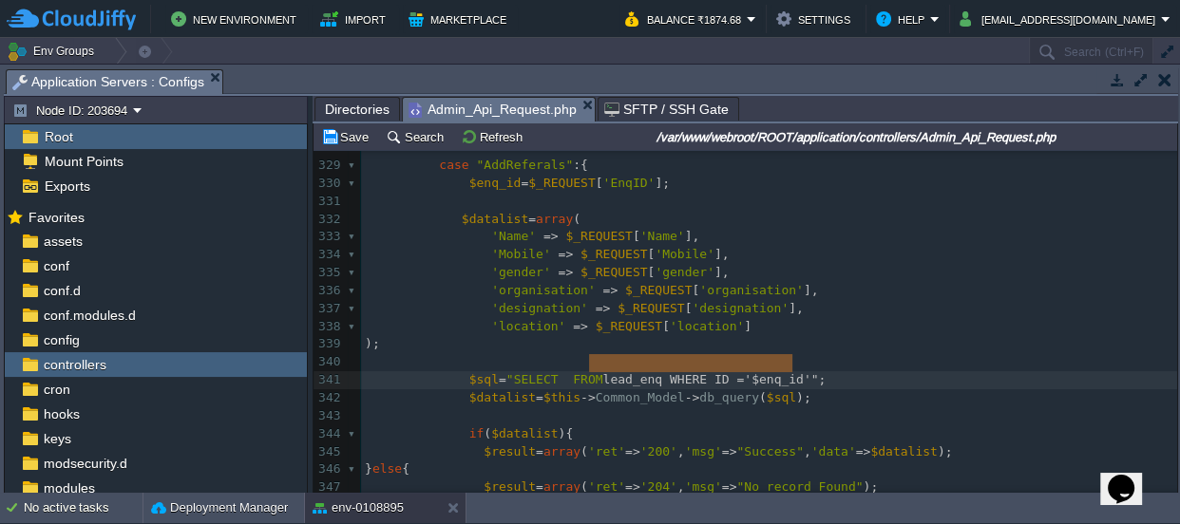
type textarea "$sql="SELECT FROM lead_enq WHERE ID ='$enq_id'";"
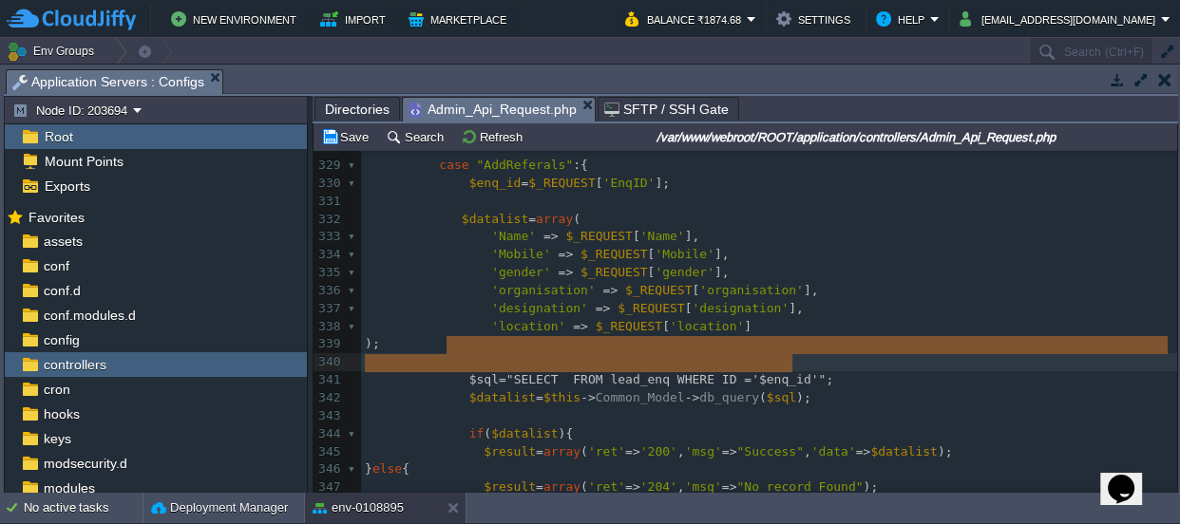
drag, startPoint x: 808, startPoint y: 355, endPoint x: 479, endPoint y: 350, distance: 329.6
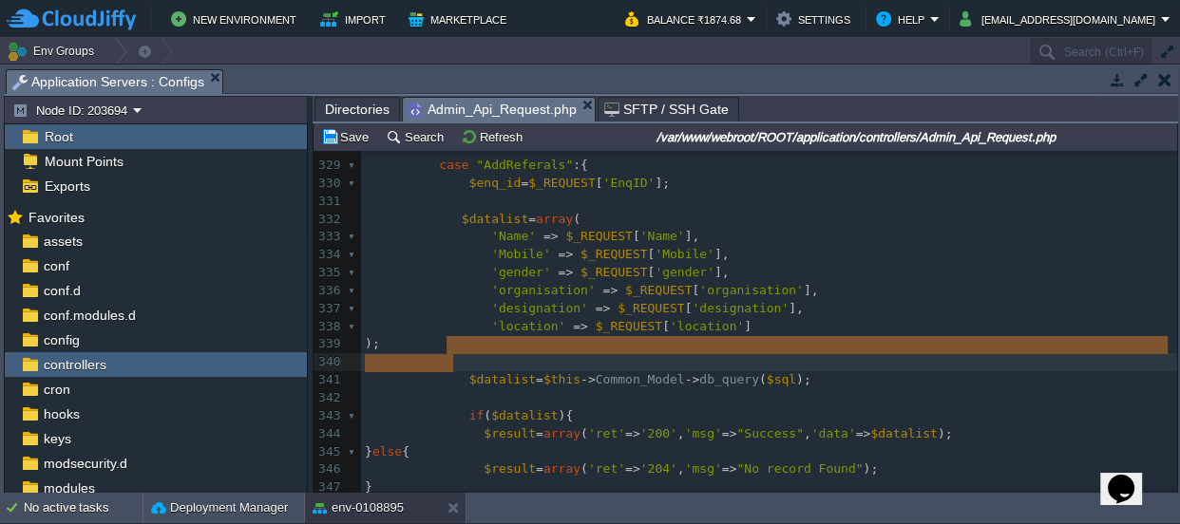
drag, startPoint x: 456, startPoint y: 360, endPoint x: 471, endPoint y: 344, distance: 22.2
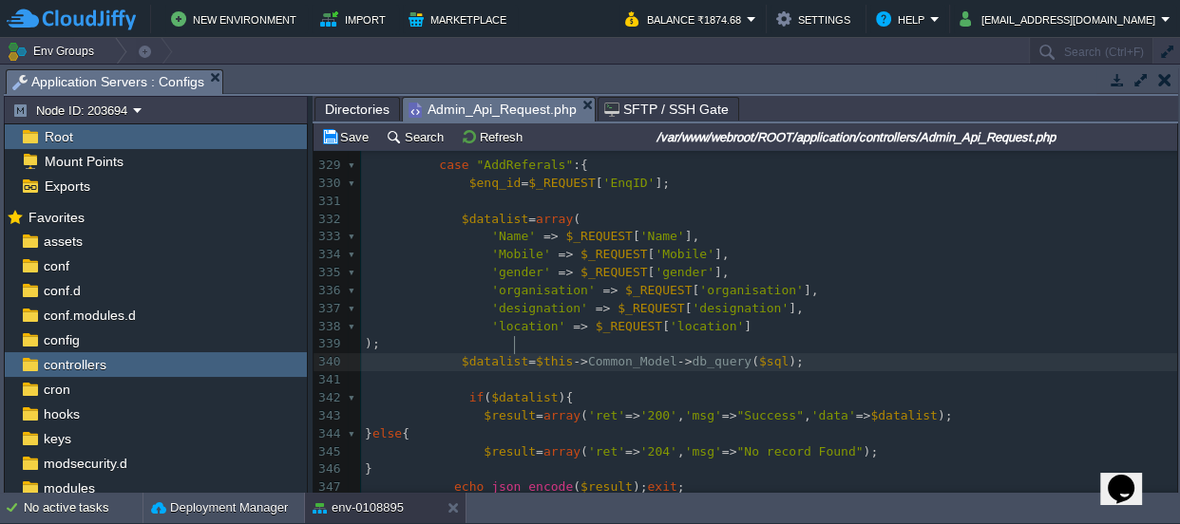
click at [514, 340] on div "xxxxxxxxxx if ( $app_followup ) { 301 $dt = date ( 'Y-m-d H:i:s' , strtotime ( …" at bounding box center [769, 219] width 816 height 1163
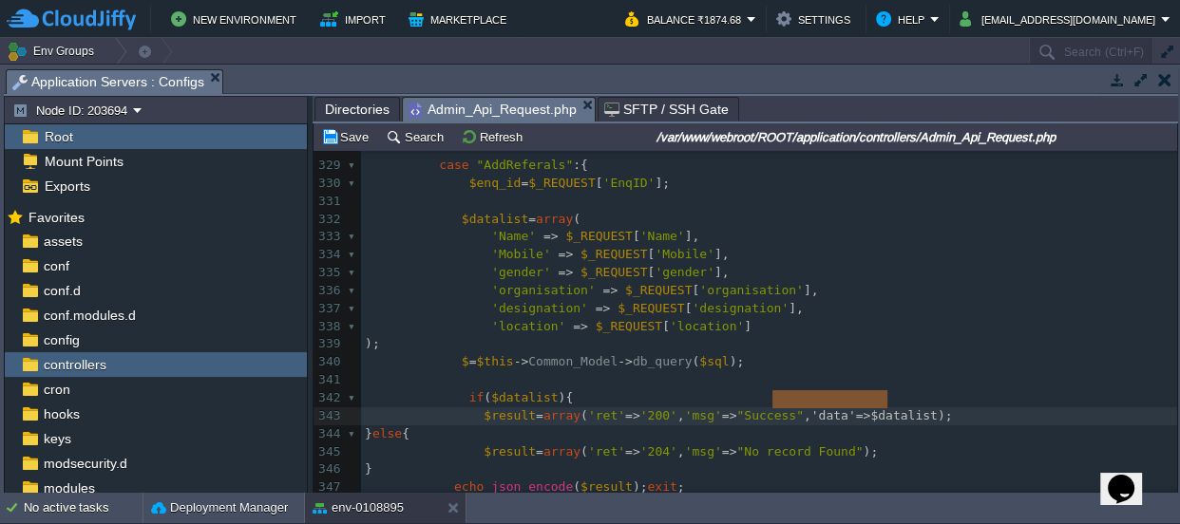
type textarea ",'data'=>$datalist"
drag, startPoint x: 886, startPoint y: 394, endPoint x: 766, endPoint y: 401, distance: 119.8
click at [737, 396] on div "xxxxxxxxxx if ( $app_followup ) { 301 $dt = date ( 'Y-m-d H:i:s' , strtotime ( …" at bounding box center [769, 219] width 816 height 1163
type textarea "Data Inserted Successfully"
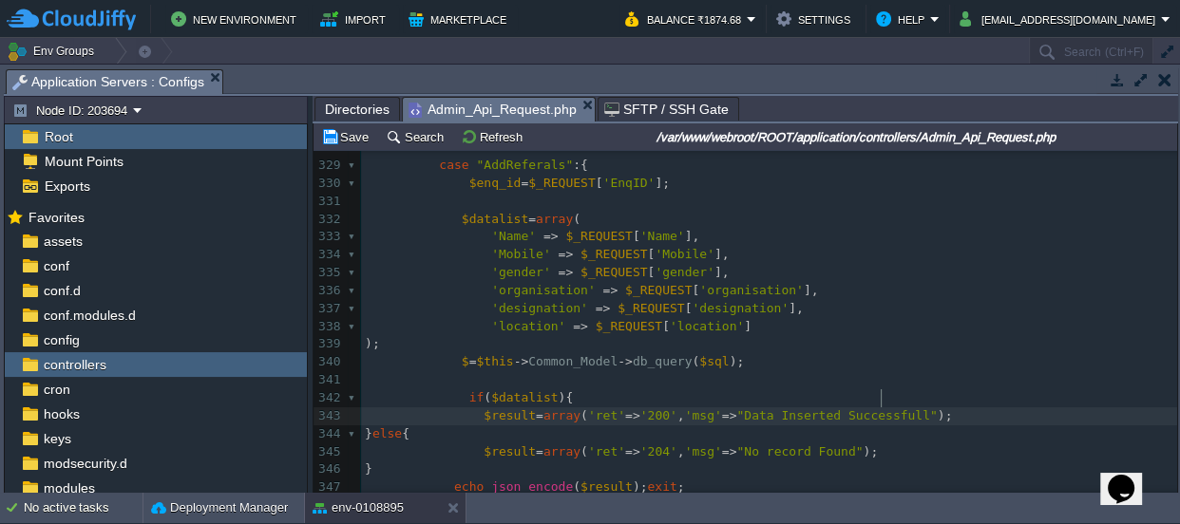
scroll to position [6, 179]
drag, startPoint x: 801, startPoint y: 397, endPoint x: 713, endPoint y: 403, distance: 87.6
type textarea "Referal Addwe"
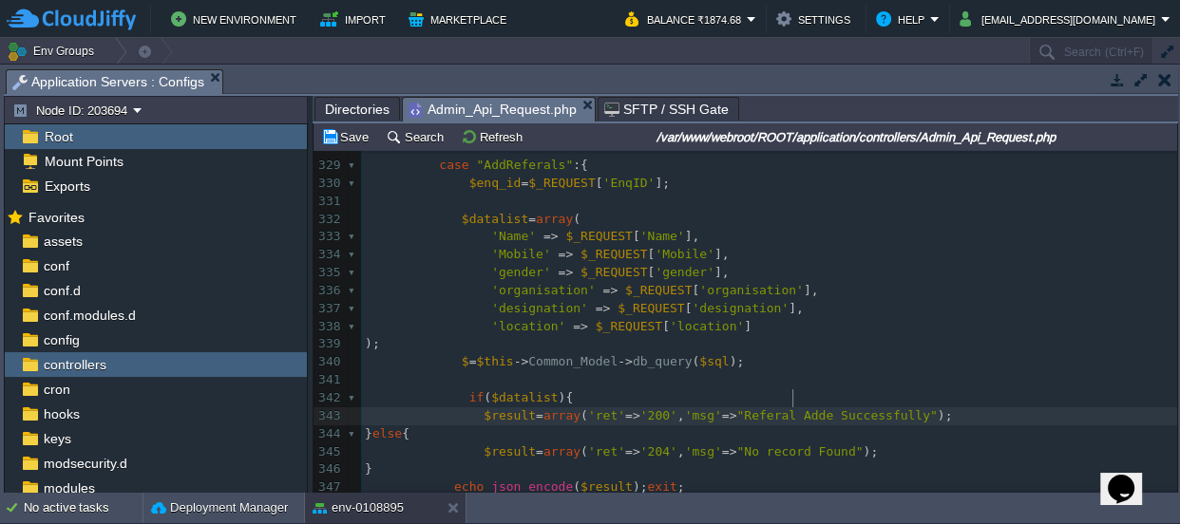
type textarea "ed"
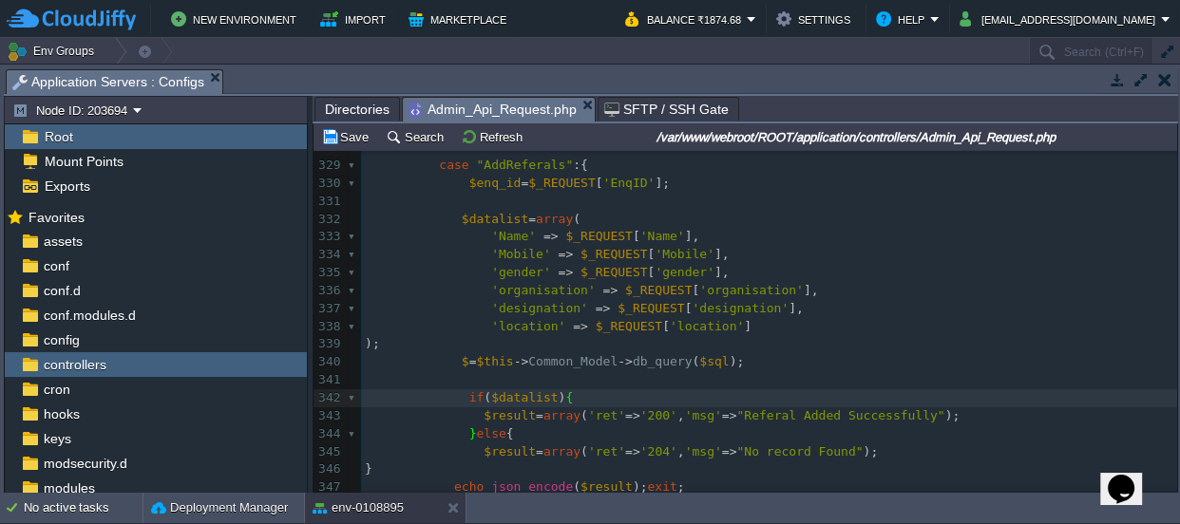
click at [459, 341] on div "xxxxxxxxxx if ( $app_followup ) { 301 $dt = date ( 'Y-m-d H:i:s' , strtotime ( …" at bounding box center [769, 219] width 816 height 1163
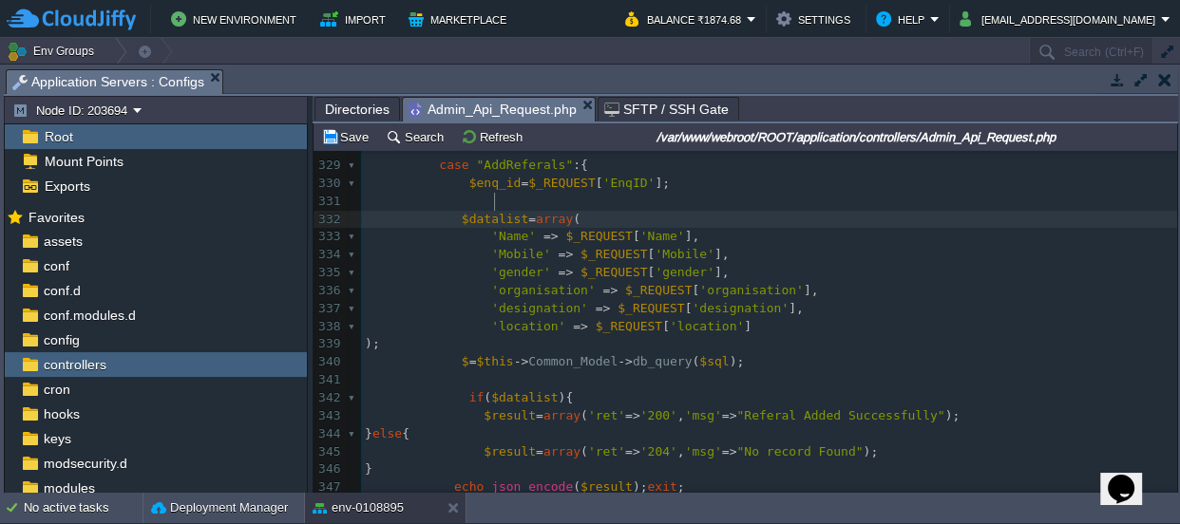
click at [493, 197] on div "xxxxxxxxxx if ( $app_followup ) { 301 $dt = date ( 'Y-m-d H:i:s' , strtotime ( …" at bounding box center [769, 219] width 816 height 1163
type textarea "$datalist"
click at [459, 341] on div "xxxxxxxxxx if ( $app_followup ) { 301 $dt = date ( 'Y-m-d H:i:s' , strtotime ( …" at bounding box center [769, 219] width 816 height 1163
type textarea "insertid"
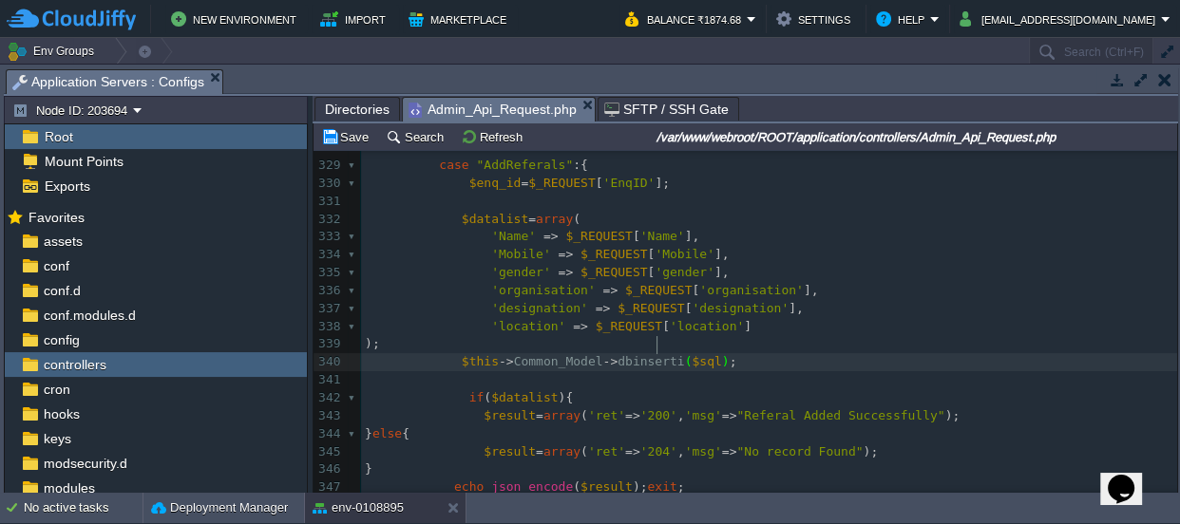
scroll to position [6, 54]
click at [483, 212] on span "$datalist" at bounding box center [495, 219] width 66 height 14
type textarea "$datalist"
click at [684, 340] on div "xxxxxxxxxx if ( $app_followup ) { 301 $dt = date ( 'Y-m-d H:i:s' , strtotime ( …" at bounding box center [769, 219] width 816 height 1163
type textarea "$sql"
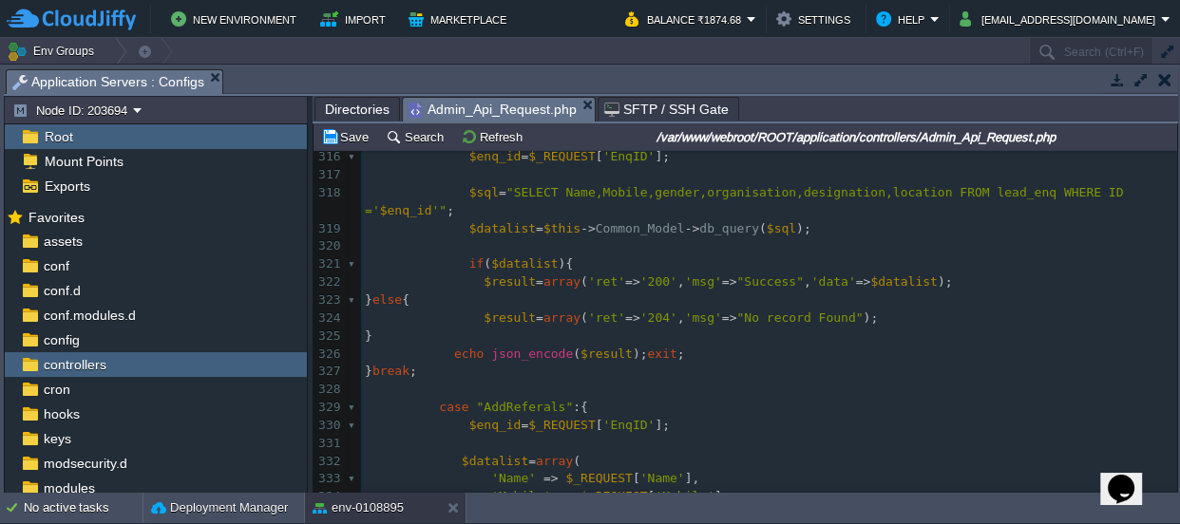
scroll to position [5898, 0]
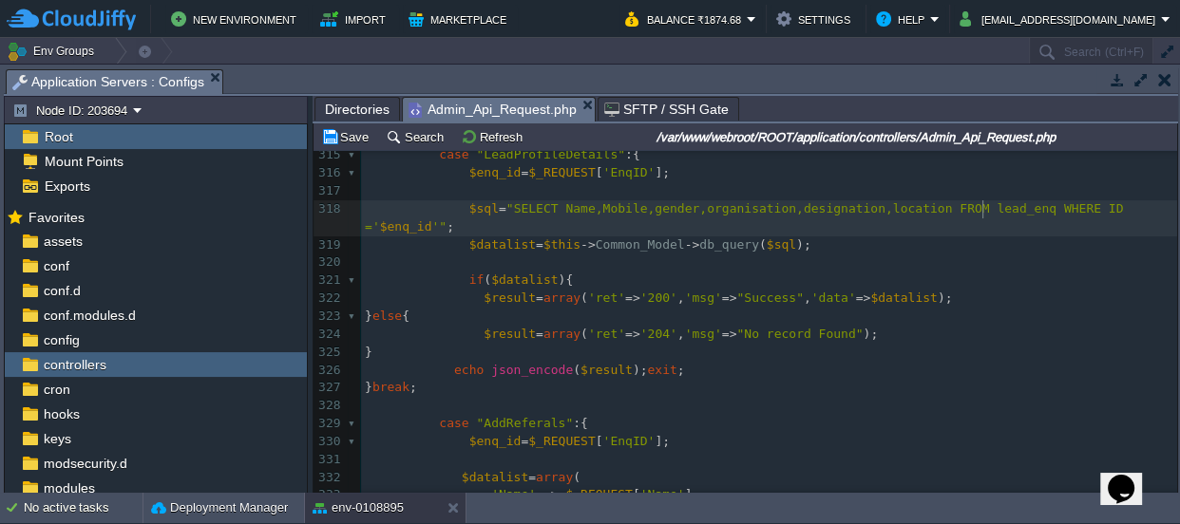
click at [979, 208] on span ""SELECT Name,Mobile,gender,organisation,designation,location FROM lead_enq WHER…" at bounding box center [747, 217] width 765 height 32
type textarea "lead_enq"
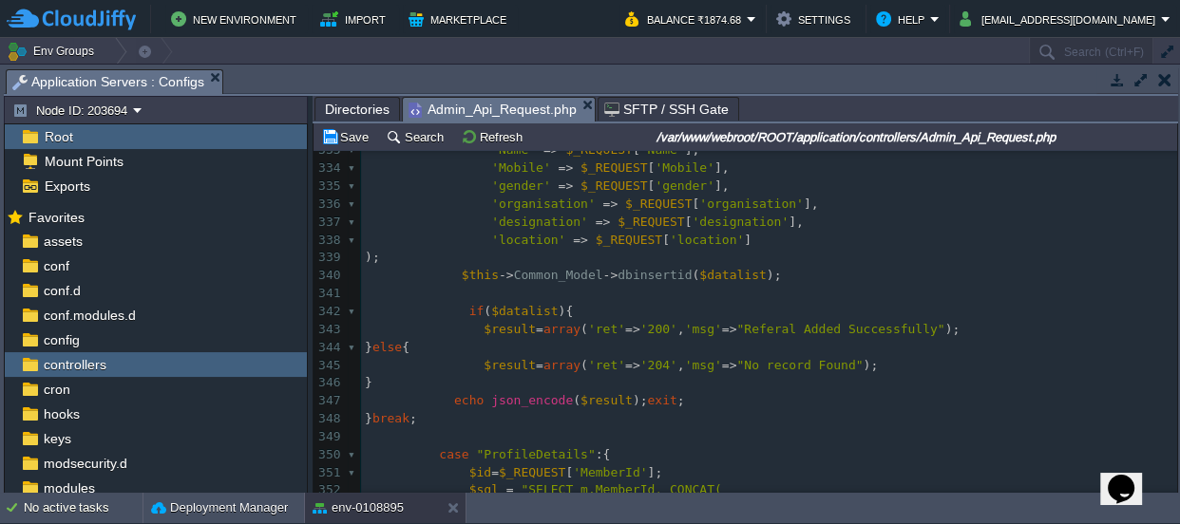
scroll to position [6242, 0]
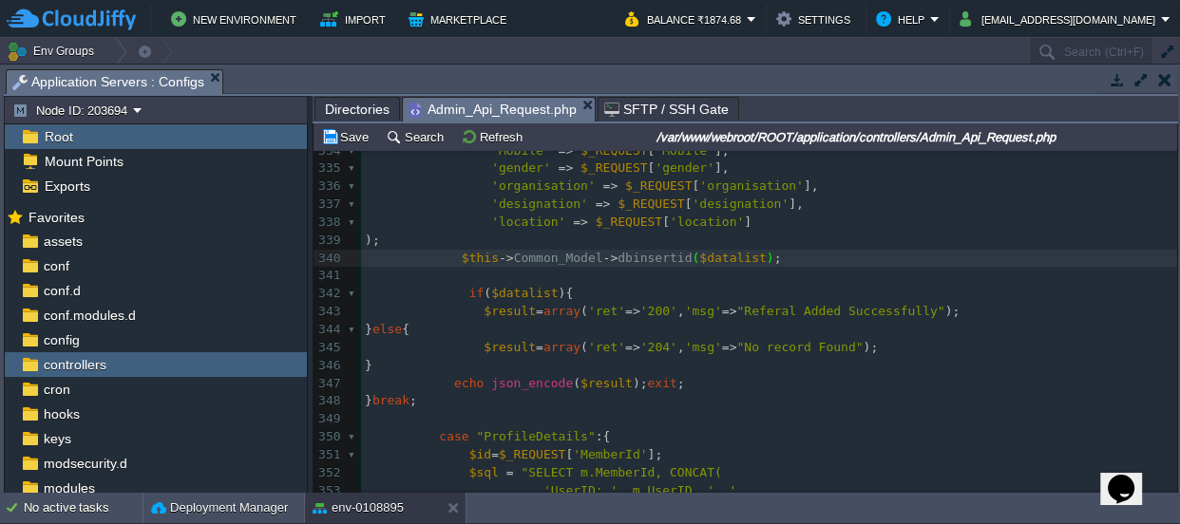
paste textarea ","
type textarea ","
click at [700, 261] on div "xxxxxxxxxx if ( $app_followup ) { 324 $result = array ( 'ret' => '204' , 'msg' …" at bounding box center [769, 312] width 816 height 698
type textarea "lead_enq"
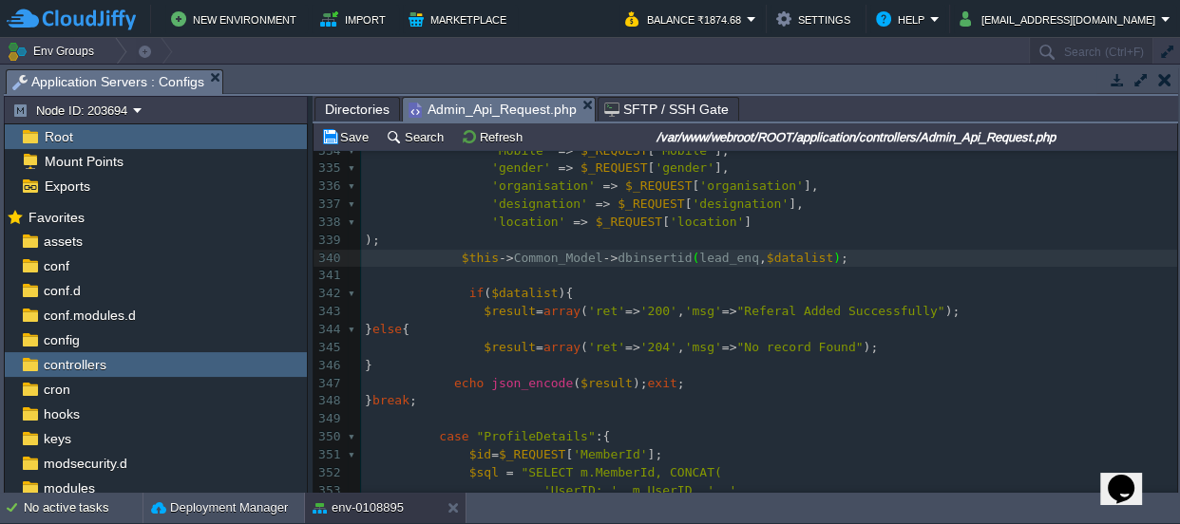
type textarea "'"
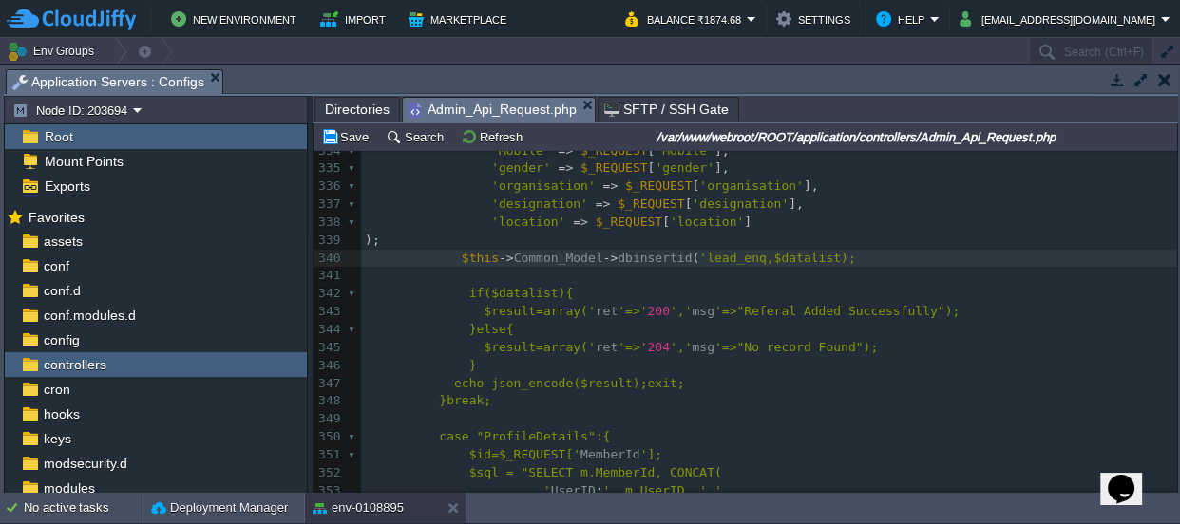
click at [732, 254] on div "xxxxxxxxxx if ( $app_followup ) { 324 $result = array ( 'ret' => '204' , 'msg' …" at bounding box center [769, 312] width 816 height 698
type textarea "'"
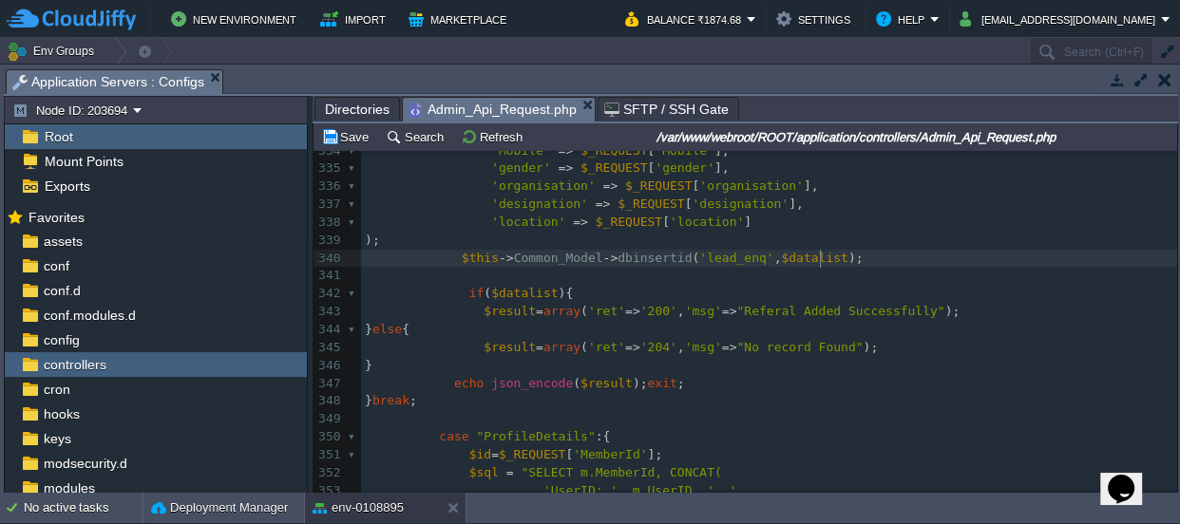
click at [882, 261] on pre "$this -> Common_Model -> dbinsertid ( 'lead_enq' , $datalist );" at bounding box center [769, 259] width 816 height 18
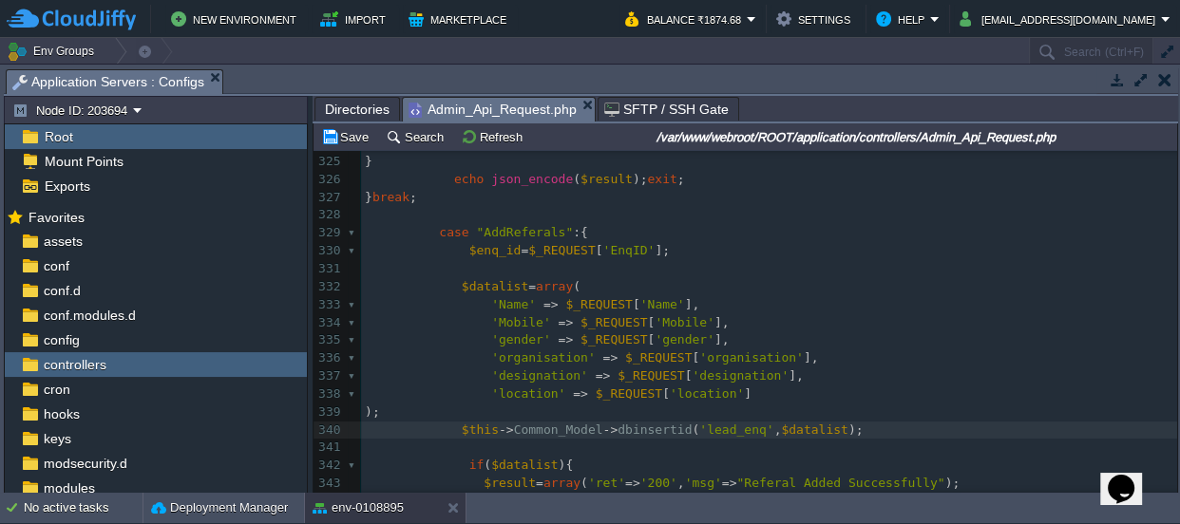
scroll to position [6070, 0]
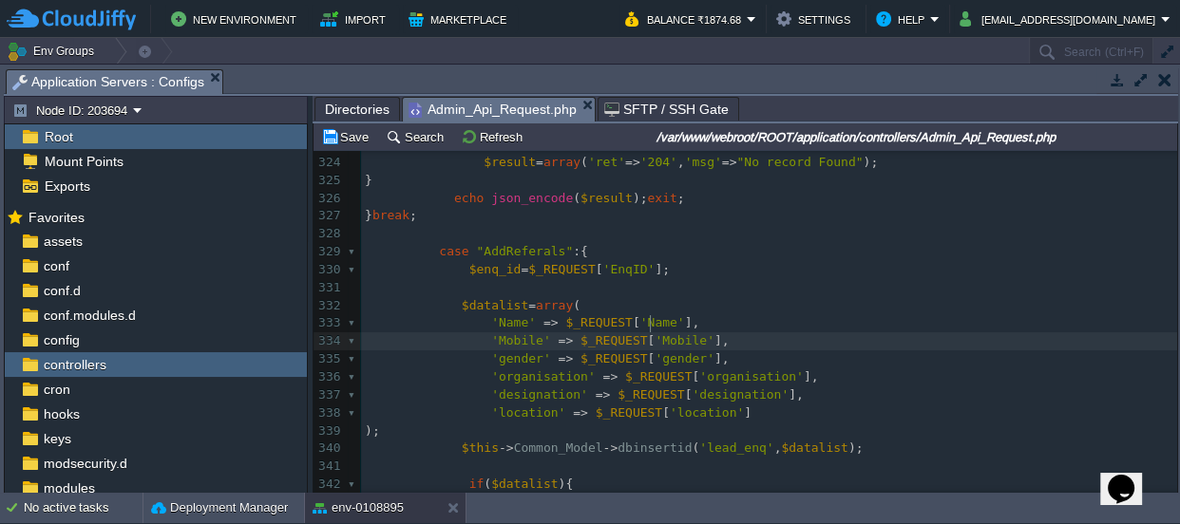
click at [649, 321] on div "xxxxxxxxxx if ( $app_followup ) { 314 315 case "LeadProfileDetails" :{ 316 $enq…" at bounding box center [769, 404] width 816 height 895
type textarea "Mobile"
click at [604, 245] on div "xxxxxxxxxx if ( $app_followup ) { 314 315 case "LeadProfileDetails" :{ 316 $enq…" at bounding box center [769, 404] width 816 height 895
type textarea "EnqID"
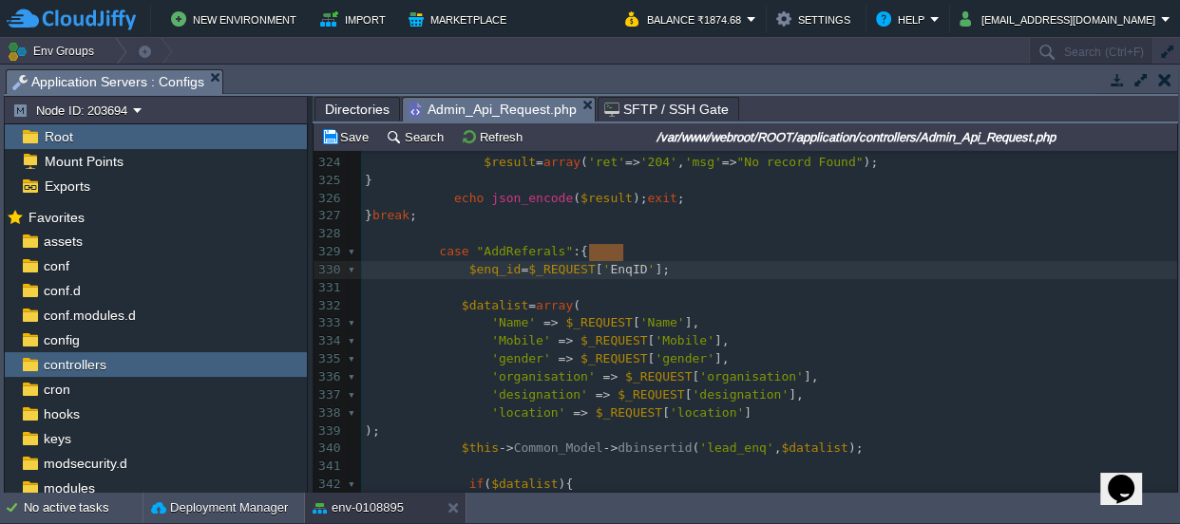
paste textarea
type textarea "$enq_id="
drag, startPoint x: 513, startPoint y: 248, endPoint x: 461, endPoint y: 252, distance: 52.4
click at [592, 249] on div "xxxxxxxxxx if ( $app_followup ) { 314 315 case "LeadProfileDetails" :{ 316 $enq…" at bounding box center [769, 404] width 816 height 895
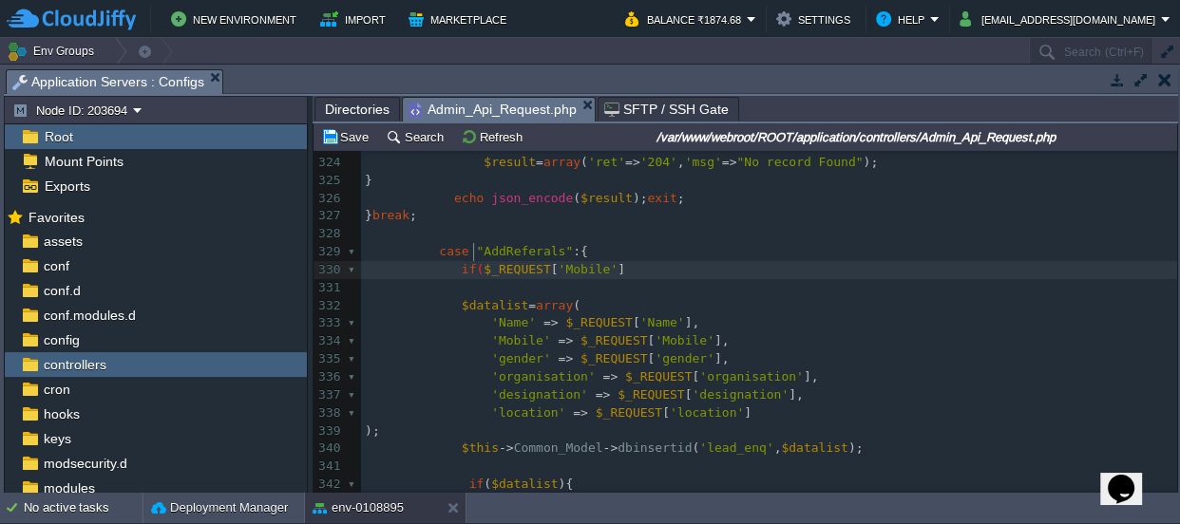
type textarea "if()"
type textarea "){"
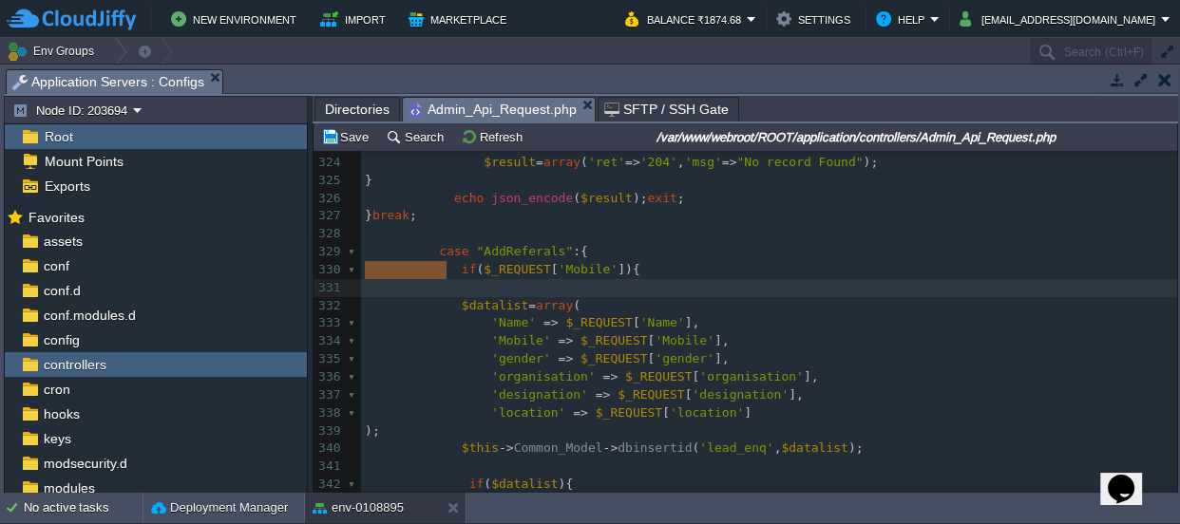
drag, startPoint x: 455, startPoint y: 273, endPoint x: 331, endPoint y: 262, distance: 123.9
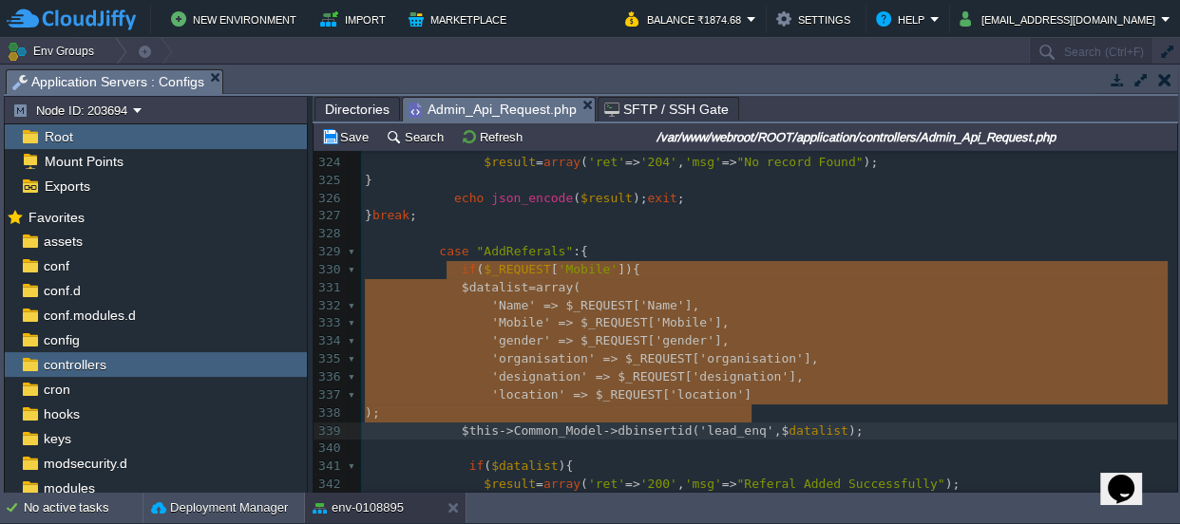
type textarea "$datalist=array( 'Name' => $_REQUEST['Name'], 'Mobile' => $_REQUEST['Mobile'], …"
drag, startPoint x: 447, startPoint y: 268, endPoint x: 838, endPoint y: 410, distance: 415.5
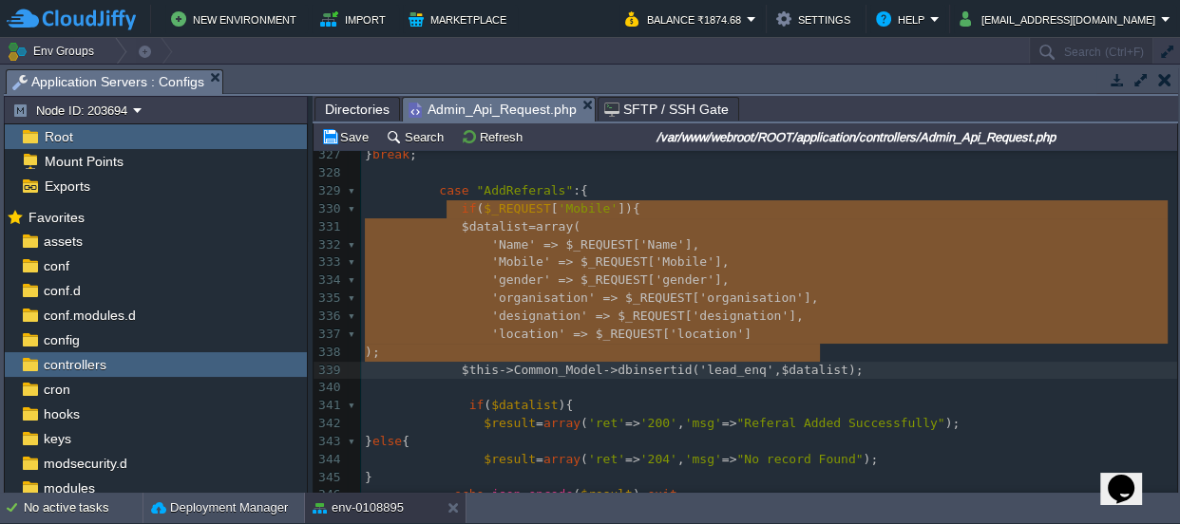
scroll to position [6156, 0]
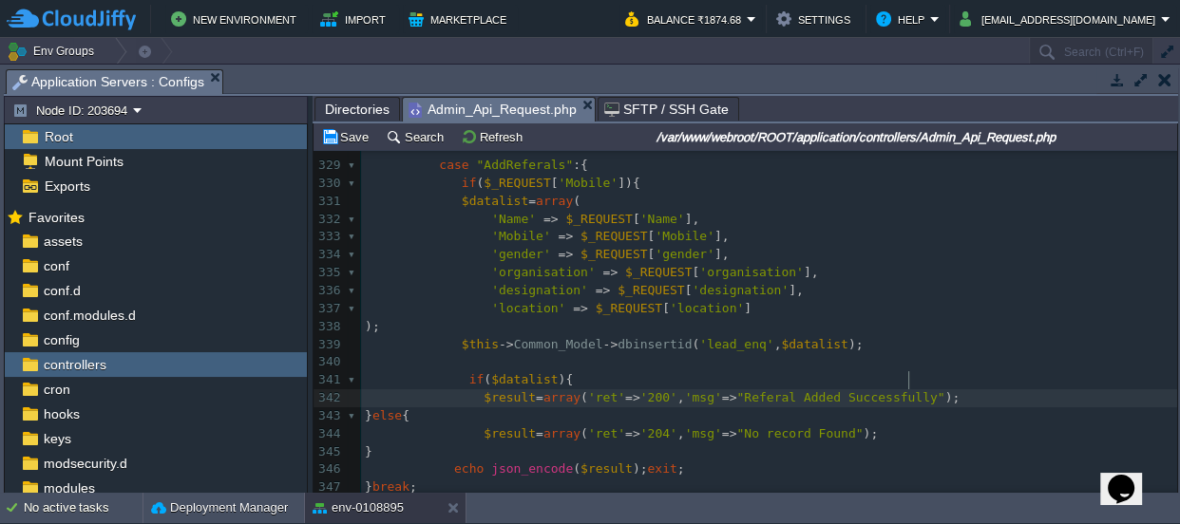
click at [930, 389] on pre "$result = array ( 'ret' => '200' , 'msg' => "Referal Added Successfully" );" at bounding box center [769, 398] width 816 height 18
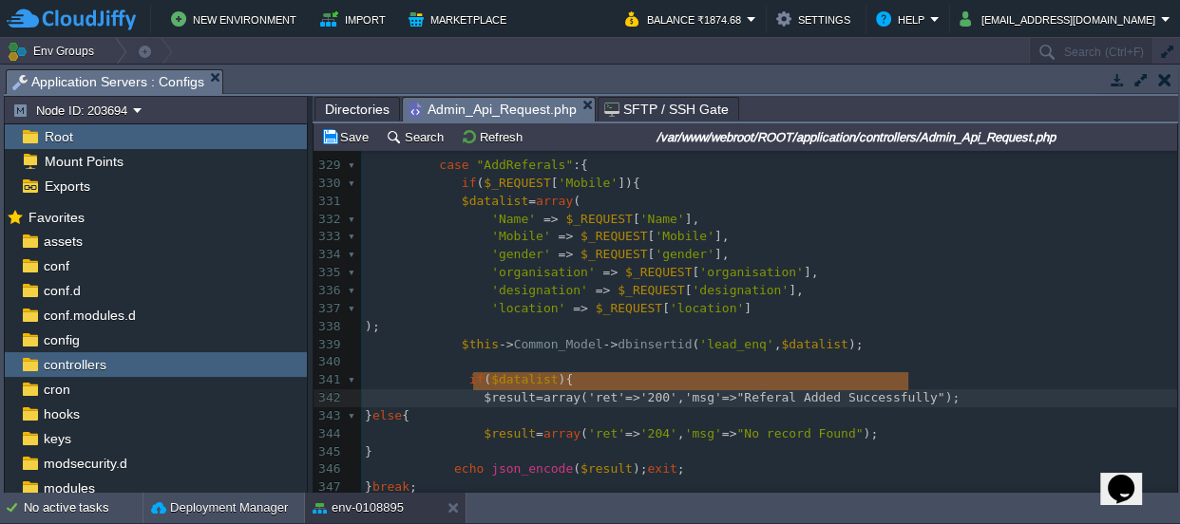
drag, startPoint x: 929, startPoint y: 377, endPoint x: 471, endPoint y: 373, distance: 457.8
type textarea "$result=array('ret'=>'200','msg'=>"Referal Added Successfully");"
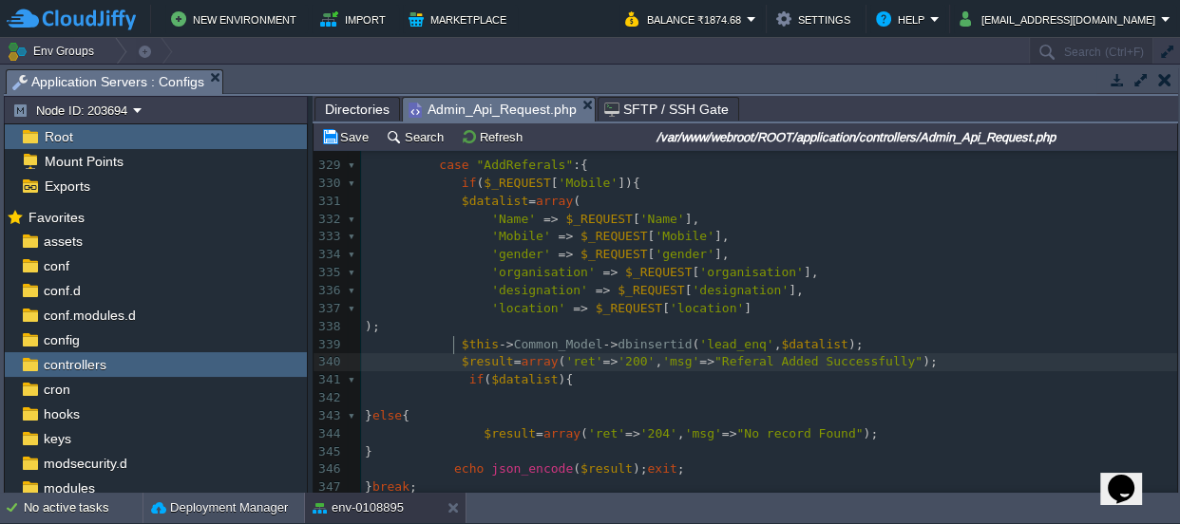
scroll to position [6, 8]
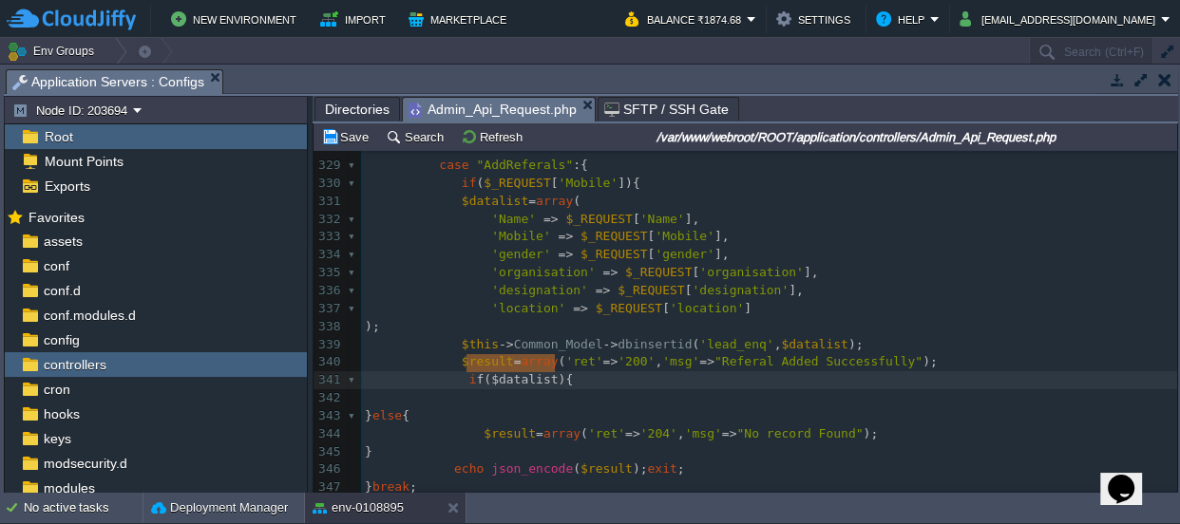
type textarea "if($datalist){"
drag, startPoint x: 567, startPoint y: 361, endPoint x: 463, endPoint y: 357, distance: 104.5
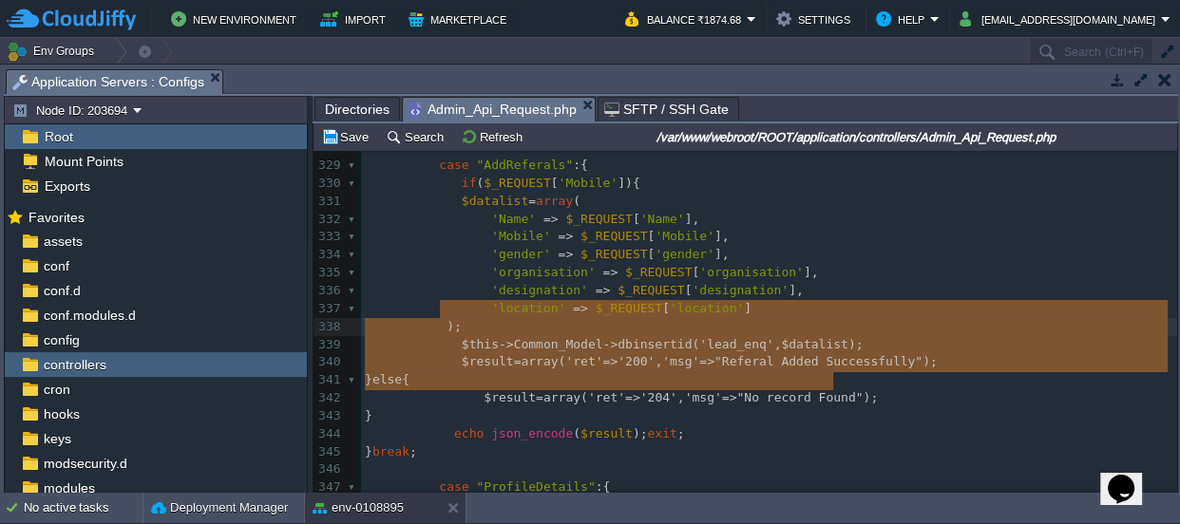
drag, startPoint x: 858, startPoint y: 382, endPoint x: 442, endPoint y: 313, distance: 421.6
type textarea "); $this->Common_Model->dbinsertid('lead_enq',$datalist); $result=array('ret'=>…"
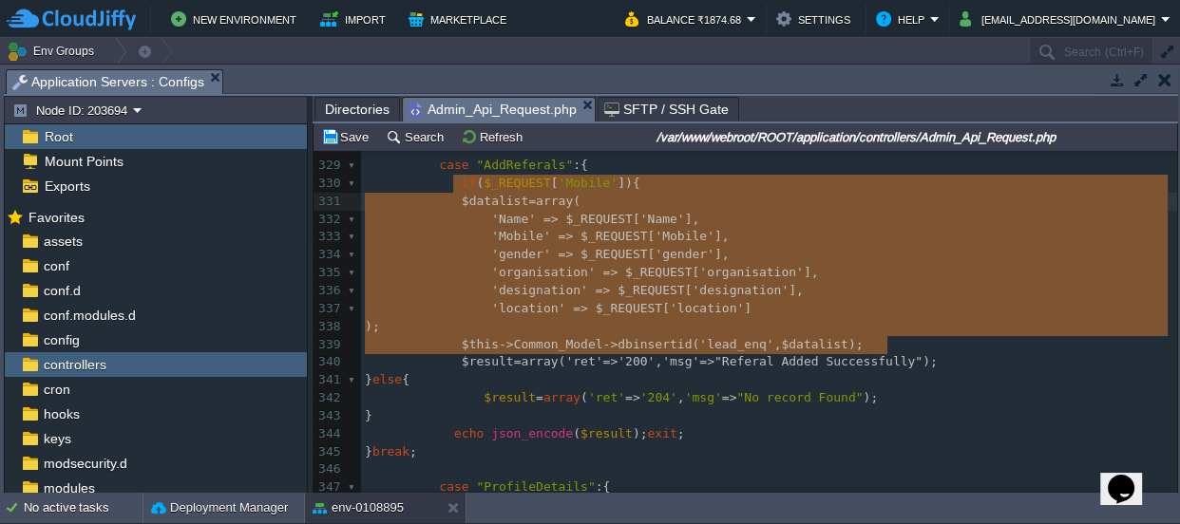
drag, startPoint x: 901, startPoint y: 344, endPoint x: 449, endPoint y: 187, distance: 478.4
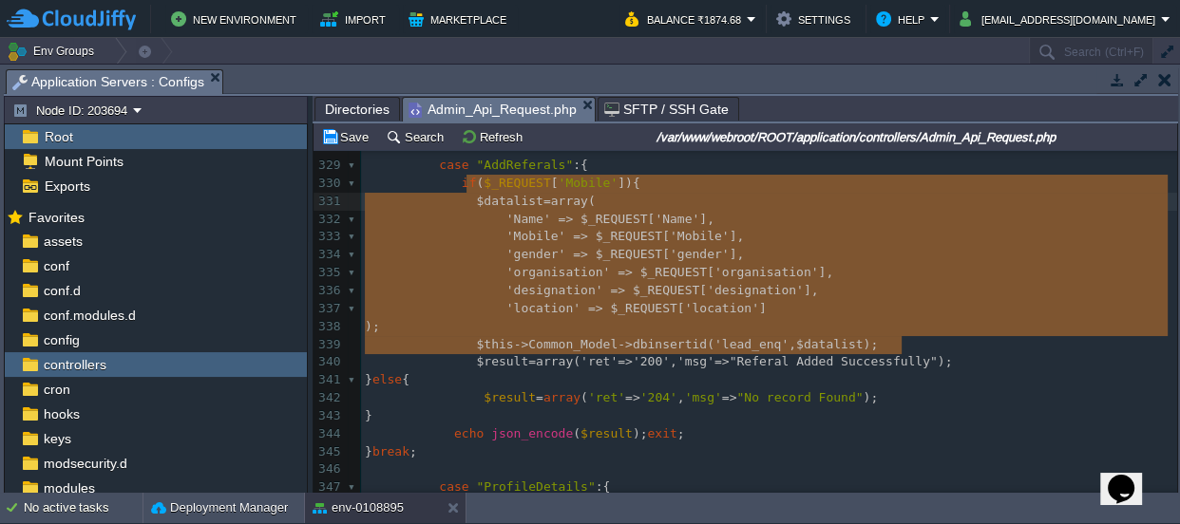
type textarea "$datalist=array( 'Name' => $_REQUEST['Name'], 'Mobile' => $_REQUEST['Mobile'], …"
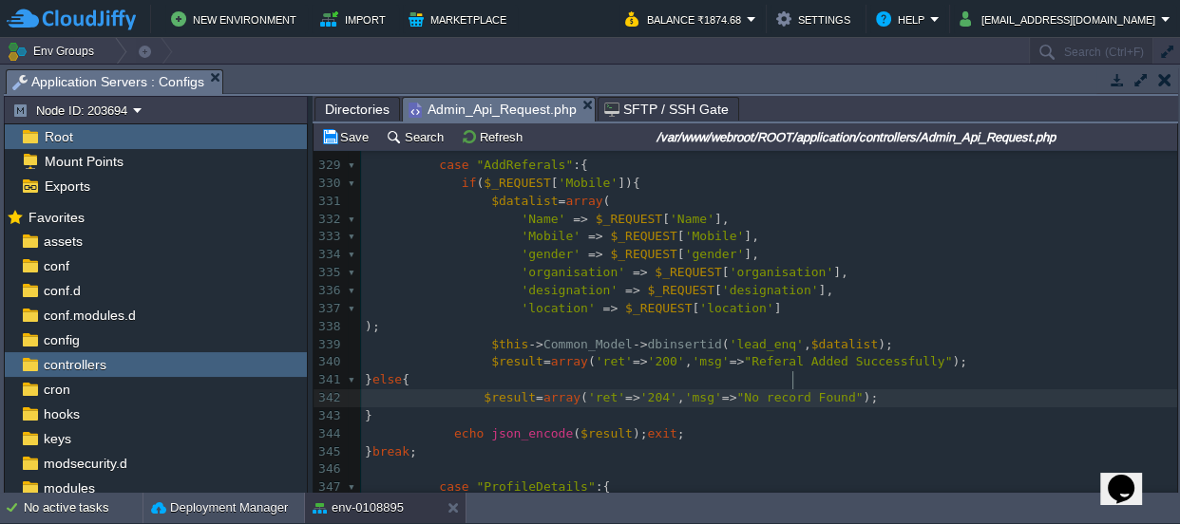
click at [793, 376] on div "xxxxxxxxxx if ( $app_followup ) { 314 315 case "LeadProfileDetails" :{ 316 $enq…" at bounding box center [769, 291] width 816 height 841
type textarea "Found"
drag, startPoint x: 814, startPoint y: 375, endPoint x: 710, endPoint y: 375, distance: 103.5
type textarea "Mobile Number Required"
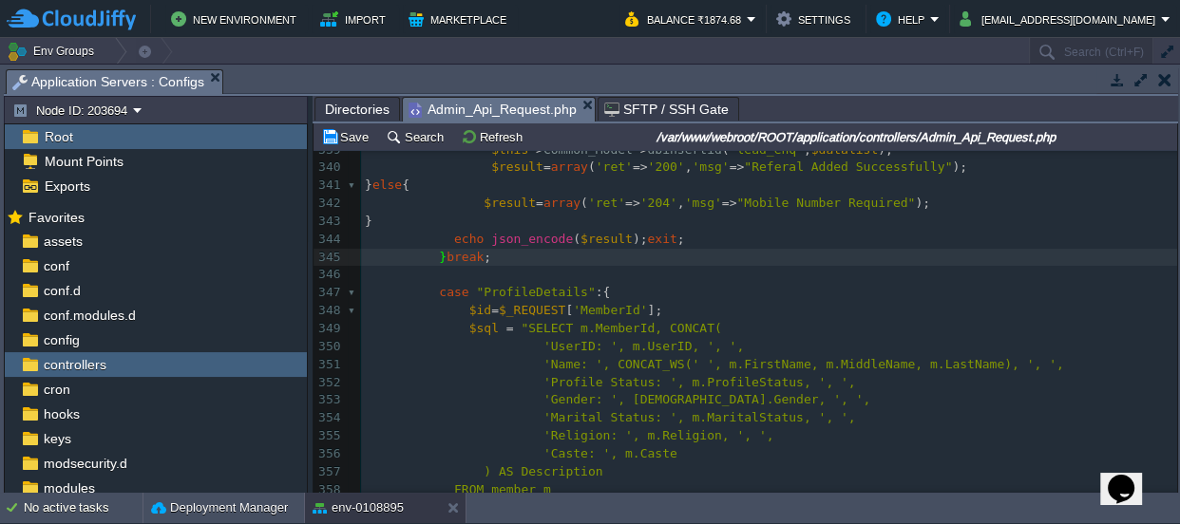
scroll to position [6253, 0]
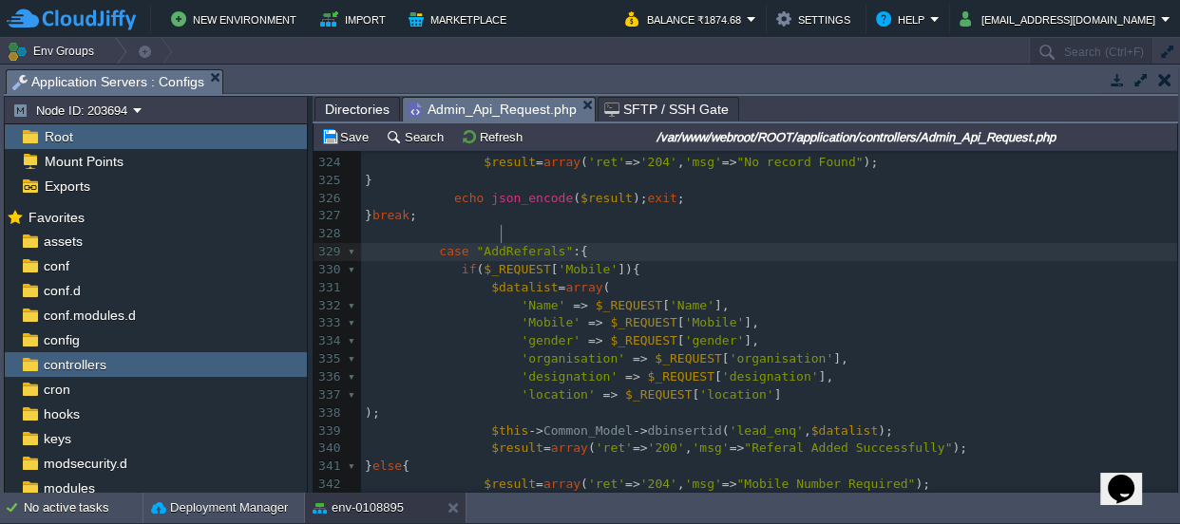
type textarea "AddReferals"
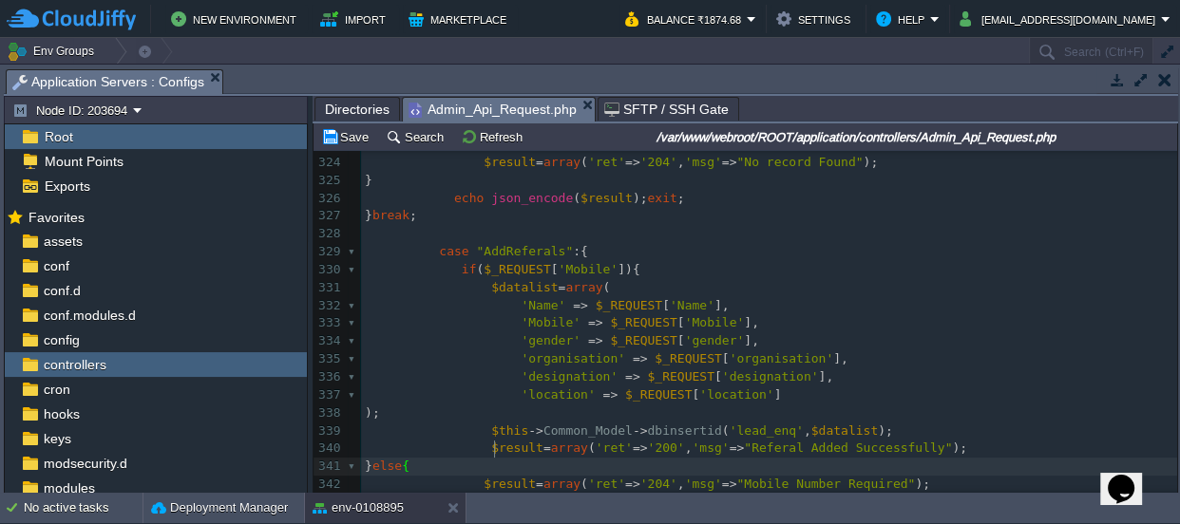
click at [710, 476] on pre "$result = array ( 'ret' => '204' , 'msg' => "Mobile Number Required" );" at bounding box center [769, 485] width 816 height 18
click at [710, 459] on div "xxxxxxxxxx if ( $app_followup ) { 314 315 case "LeadProfileDetails" :{ 316 $enq…" at bounding box center [769, 404] width 816 height 895
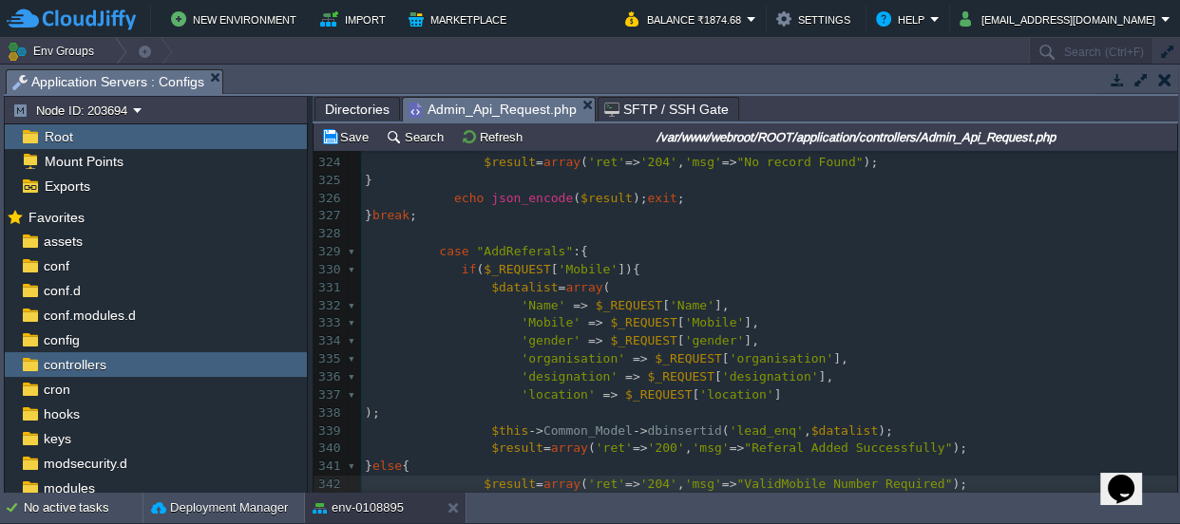
type textarea "Valid"
click at [567, 250] on div "xxxxxxxxxx if ( $app_followup ) { 314 315 case "LeadProfileDetails" :{ 316 $enq…" at bounding box center [769, 404] width 816 height 895
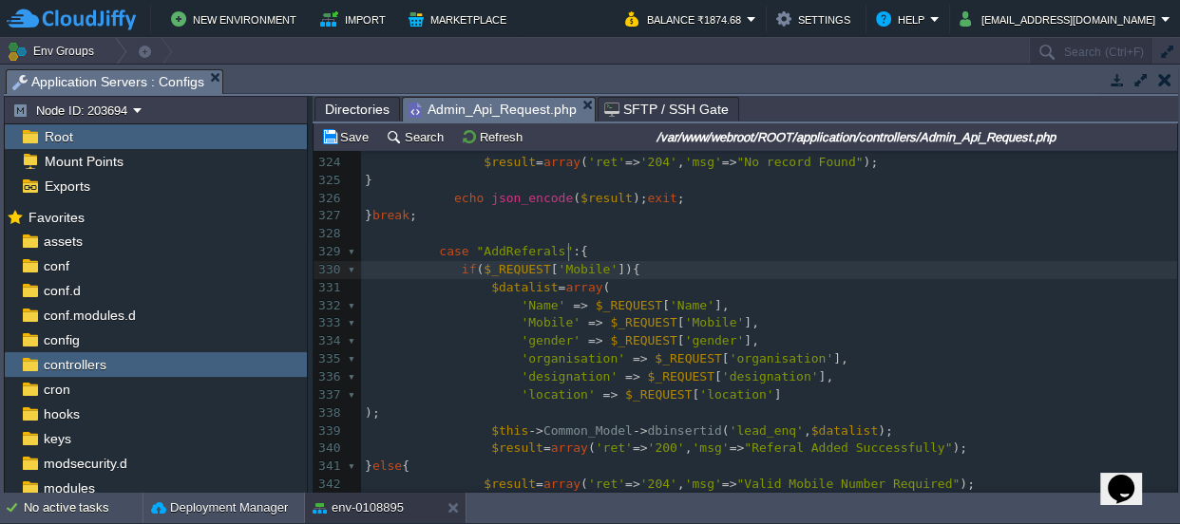
type textarea "Mobile"
click at [665, 288] on div "xxxxxxxxxx if ( $app_followup ) { 314 315 case "LeadProfileDetails" :{ 316 $enq…" at bounding box center [769, 404] width 816 height 895
type textarea "Name"
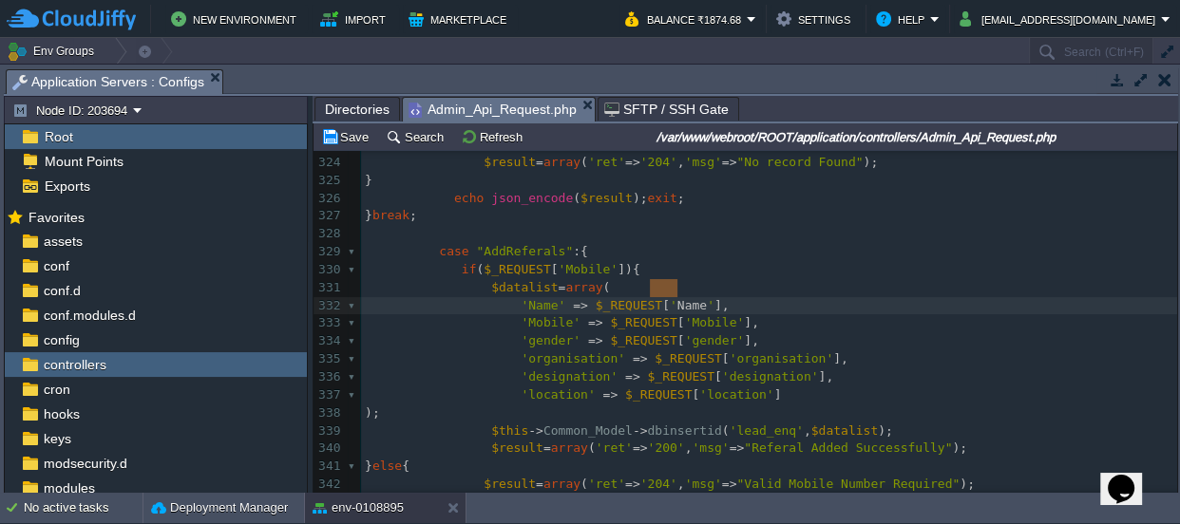
click at [692, 319] on div "xxxxxxxxxx if ( $app_followup ) { 314 315 case "LeadProfileDetails" :{ 316 $enq…" at bounding box center [769, 404] width 816 height 895
type textarea "gender"
click at [750, 350] on pre "'organisation' => $_REQUEST [ 'organisation' ]," at bounding box center [769, 359] width 816 height 18
type textarea "'],"
click at [750, 350] on pre "'organisation' => $_REQUEST [ 'organisation' ]," at bounding box center [769, 359] width 816 height 18
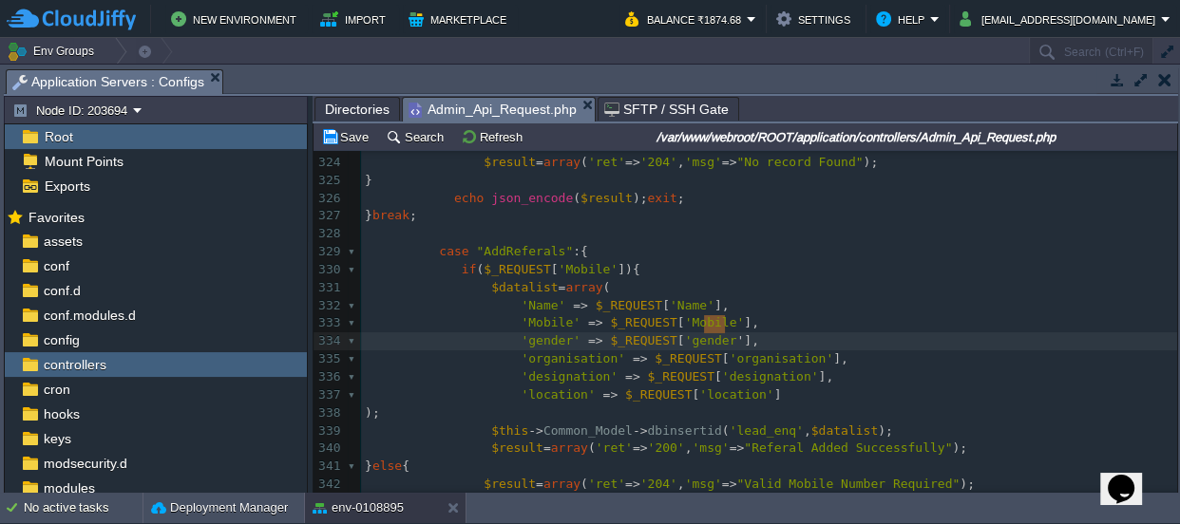
click at [753, 338] on div "xxxxxxxxxx if ( $app_followup ) { 314 315 case "LeadProfileDetails" :{ 316 $enq…" at bounding box center [769, 404] width 816 height 895
type textarea "organisation"
click at [752, 352] on div "xxxxxxxxxx if ( $app_followup ) { 314 315 case "LeadProfileDetails" :{ 316 $enq…" at bounding box center [769, 404] width 816 height 895
type textarea "designation"
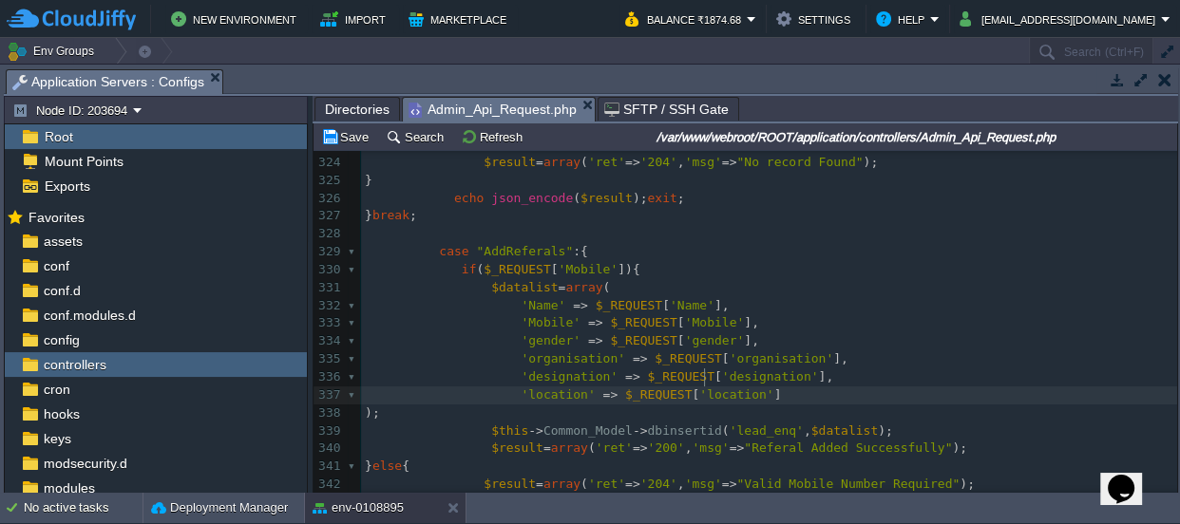
click at [704, 376] on div "xxxxxxxxxx if ( $app_followup ) { 314 315 case "LeadProfileDetails" :{ 316 $enq…" at bounding box center [769, 404] width 816 height 895
type textarea "location"
click at [357, 141] on button "Save" at bounding box center [347, 136] width 53 height 17
